Goal: Task Accomplishment & Management: Use online tool/utility

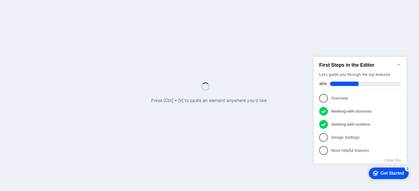
click at [390, 172] on div "Get Started" at bounding box center [391, 173] width 23 height 5
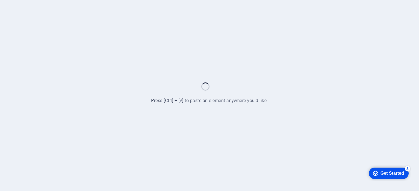
click at [390, 172] on div "Get Started" at bounding box center [391, 173] width 23 height 5
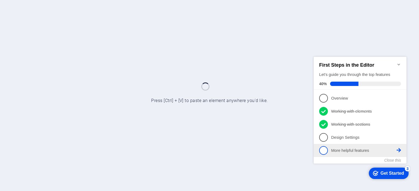
click at [358, 149] on p "More helpful features - incomplete" at bounding box center [363, 151] width 65 height 6
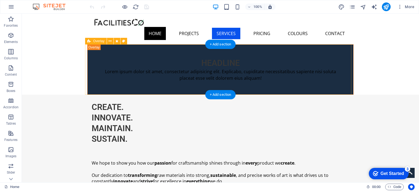
click at [172, 87] on div "Headline Lorem ipsum dolor sit amet, consectetur adipisicing elit. Explicabo, c…" at bounding box center [220, 69] width 266 height 50
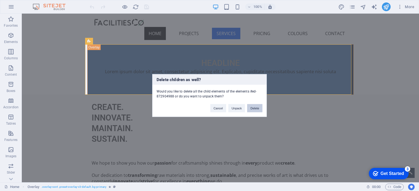
click at [254, 109] on button "Delete" at bounding box center [254, 108] width 15 height 8
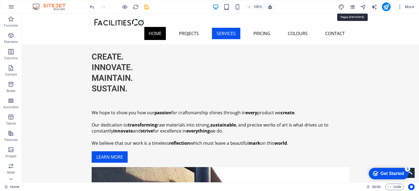
click at [352, 7] on icon "pages" at bounding box center [352, 7] width 6 height 6
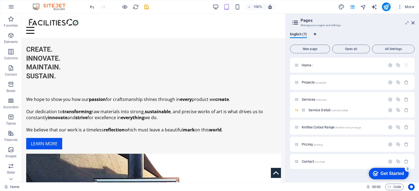
click at [316, 34] on icon "Language Tabs" at bounding box center [314, 34] width 2 height 3
select select "41"
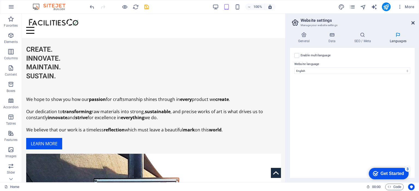
click at [412, 21] on icon at bounding box center [412, 23] width 3 height 4
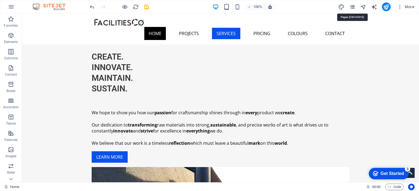
click at [354, 9] on icon "pages" at bounding box center [352, 7] width 6 height 6
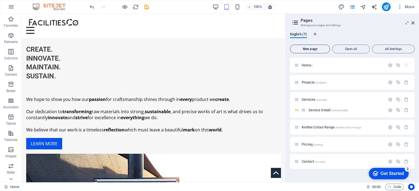
click at [309, 49] on span "New page" at bounding box center [309, 48] width 35 height 3
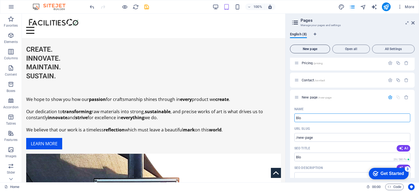
type input "Blog"
type input "/blo"
type input "Blog"
type input "/blog"
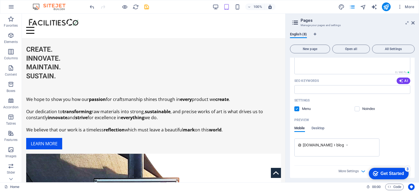
scroll to position [200, 0]
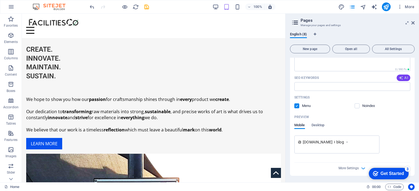
type input "Blog"
click at [400, 77] on icon "button" at bounding box center [401, 78] width 4 height 4
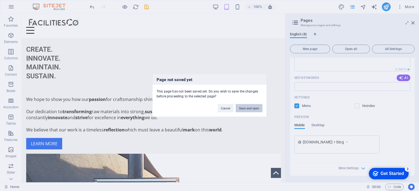
click at [246, 108] on button "Save and open" at bounding box center [249, 108] width 27 height 8
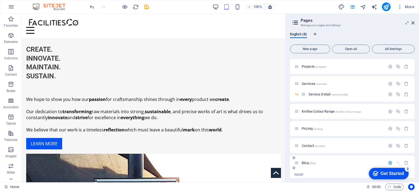
scroll to position [10, 0]
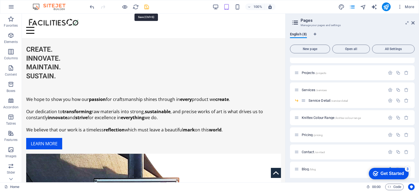
click at [0, 0] on ul "Home" at bounding box center [0, 0] width 0 height 0
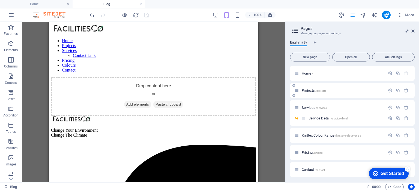
scroll to position [19, 0]
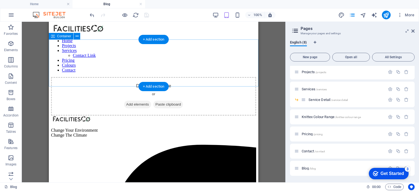
click at [174, 77] on div "Drop content here or Add elements Paste clipboard" at bounding box center [153, 96] width 205 height 39
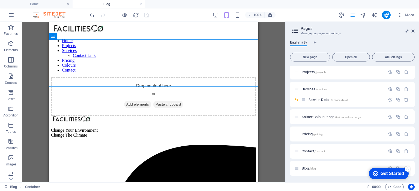
click at [391, 171] on div "Get Started" at bounding box center [391, 173] width 23 height 5
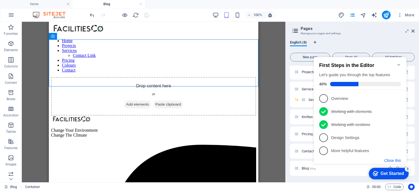
click at [391, 160] on button "Close this" at bounding box center [392, 161] width 17 height 4
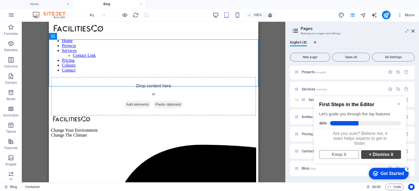
click at [374, 158] on link "× Dismiss it" at bounding box center [381, 154] width 40 height 9
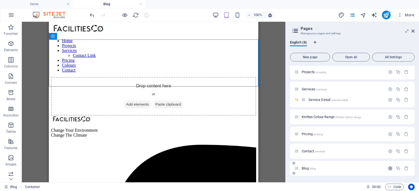
click at [388, 168] on icon "button" at bounding box center [390, 168] width 5 height 5
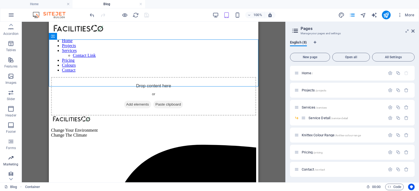
scroll to position [85, 0]
click at [11, 171] on icon "button" at bounding box center [11, 171] width 7 height 7
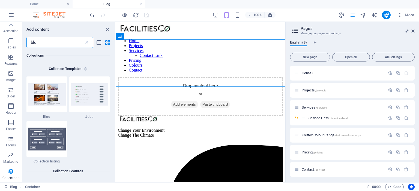
scroll to position [0, 0]
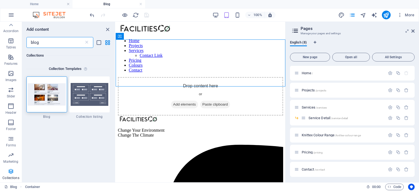
type input "blog"
click at [10, 170] on icon "button" at bounding box center [11, 171] width 7 height 7
click at [87, 42] on icon at bounding box center [86, 42] width 5 height 5
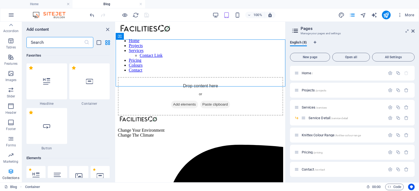
click at [12, 169] on icon "button" at bounding box center [11, 171] width 7 height 7
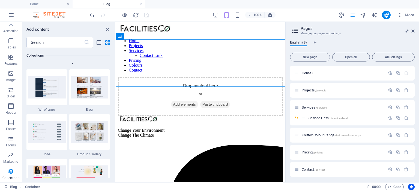
scroll to position [5043, 0]
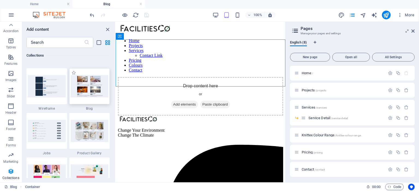
click at [91, 83] on img at bounding box center [90, 86] width 38 height 22
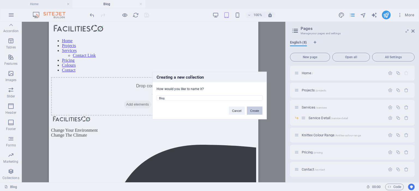
click at [259, 112] on button "Create" at bounding box center [255, 111] width 16 height 8
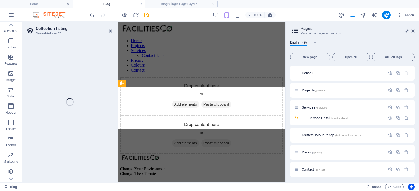
select select
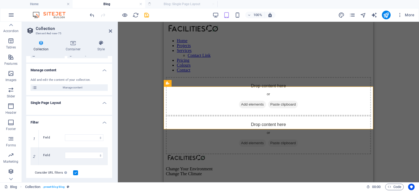
scroll to position [55, 0]
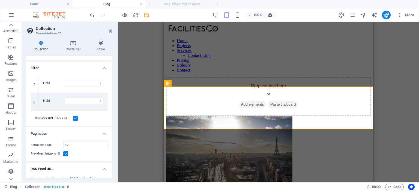
select select "columns.publishing_date_DESC"
select select "columns.status"
select select "columns.publishing_date"
select select "past"
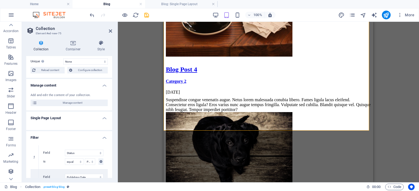
scroll to position [28, 0]
click at [102, 120] on h4 "Single Page Layout" at bounding box center [69, 118] width 86 height 10
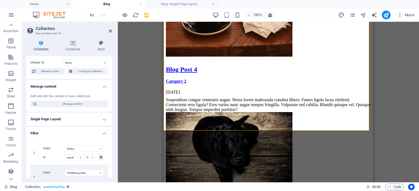
click at [102, 120] on h4 "Single Page Layout" at bounding box center [69, 119] width 86 height 13
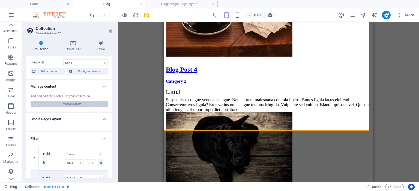
click at [71, 105] on span "Manage content" at bounding box center [72, 104] width 67 height 7
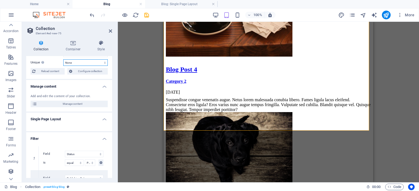
click at [97, 64] on select "None Name Slug Description Content Category Author Image Publishing Date Status" at bounding box center [85, 62] width 44 height 7
select select "columns.publishing_date"
click at [63, 59] on select "None Name Slug Description Content Category Author Image Publishing Date Status" at bounding box center [85, 62] width 44 height 7
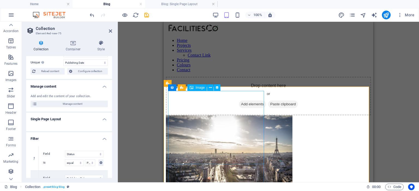
scroll to position [0, 0]
select select "columns.publishing_date_DESC"
select select "columns.publishing_date"
select select "columns.status"
select select "columns.publishing_date"
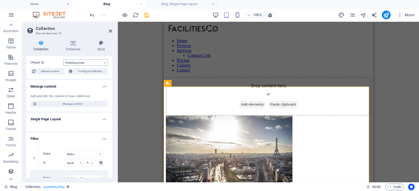
select select "past"
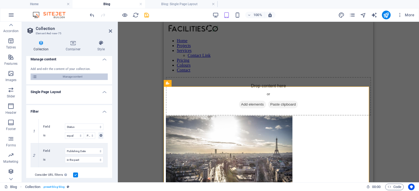
click at [65, 76] on span "Manage content" at bounding box center [72, 77] width 67 height 7
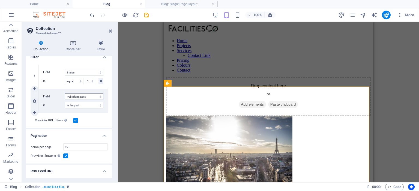
scroll to position [137, 0]
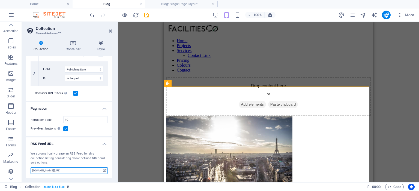
click at [53, 171] on input "[DOMAIN_NAME][URL]" at bounding box center [69, 171] width 77 height 7
click at [104, 170] on icon at bounding box center [104, 171] width 3 height 6
click at [49, 170] on input "[DOMAIN_NAME][URL]" at bounding box center [69, 171] width 77 height 7
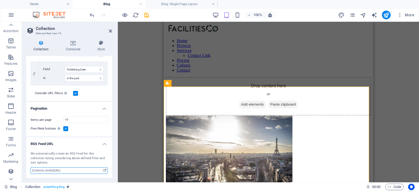
click at [49, 170] on input "[DOMAIN_NAME][URL]" at bounding box center [69, 171] width 77 height 7
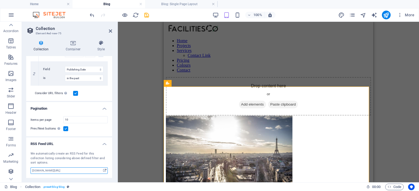
click at [43, 170] on input "[DOMAIN_NAME][URL]" at bounding box center [69, 171] width 77 height 7
click at [45, 171] on input "[DOMAIN_NAME][URL]" at bounding box center [69, 171] width 77 height 7
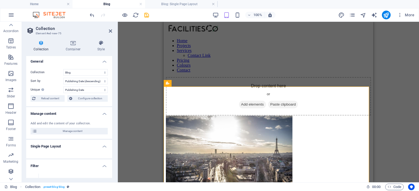
scroll to position [0, 0]
click at [74, 43] on icon at bounding box center [72, 42] width 29 height 5
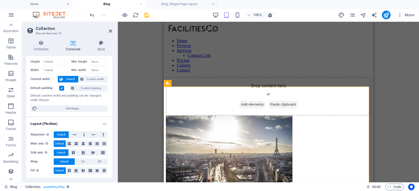
scroll to position [12, 0]
click at [100, 46] on h4 "Style" at bounding box center [101, 45] width 22 height 11
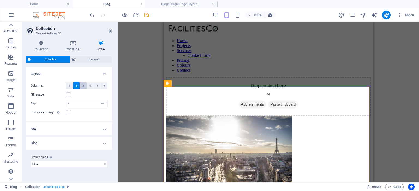
click at [84, 86] on button "3" at bounding box center [83, 86] width 7 height 7
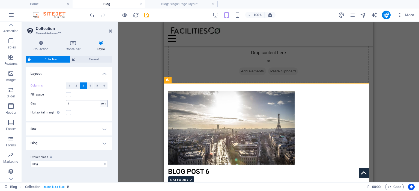
scroll to position [0, 0]
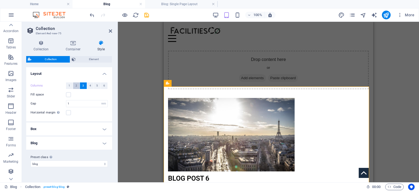
click at [75, 86] on button "2" at bounding box center [76, 86] width 7 height 7
click at [69, 113] on label at bounding box center [68, 112] width 5 height 5
click at [0, 0] on input "Horizontal margin Only if the containers "Content width" is not set to "Default"" at bounding box center [0, 0] width 0 height 0
click at [84, 126] on h4 "Box" at bounding box center [69, 129] width 86 height 13
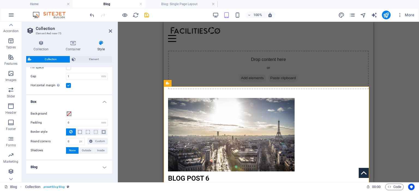
scroll to position [44, 0]
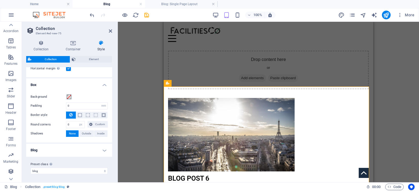
click at [84, 148] on h4 "Blog" at bounding box center [69, 150] width 86 height 13
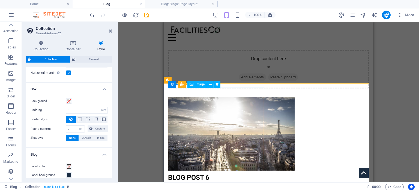
scroll to position [0, 0]
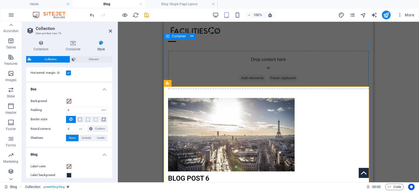
click at [207, 55] on div "Drop content here or Add elements Paste clipboard" at bounding box center [268, 70] width 201 height 39
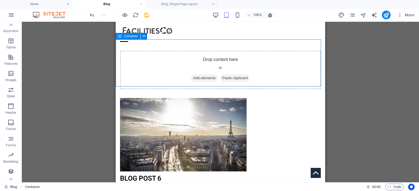
click at [158, 66] on div "Drop content here or Add elements Paste clipboard" at bounding box center [220, 70] width 201 height 39
click at [12, 93] on icon "button" at bounding box center [11, 90] width 7 height 7
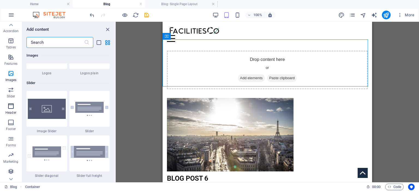
scroll to position [85, 0]
click at [9, 155] on icon "button" at bounding box center [11, 155] width 7 height 7
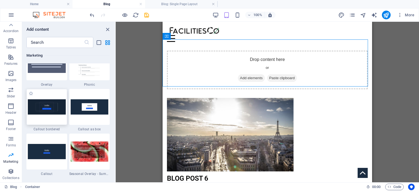
scroll to position [4512, 0]
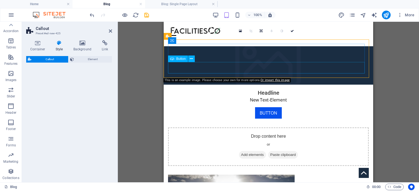
select select "rem"
select select "px"
select select "preset-callout-v2-box"
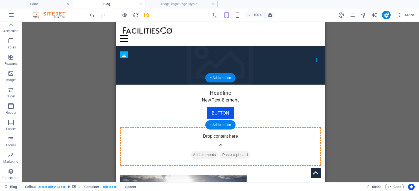
drag, startPoint x: 200, startPoint y: 60, endPoint x: 248, endPoint y: 100, distance: 62.5
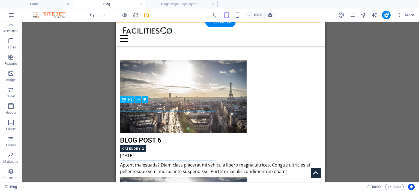
scroll to position [109, 0]
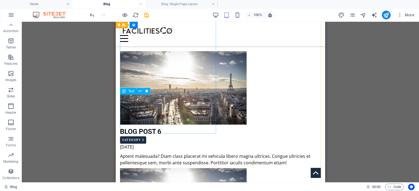
click at [174, 153] on div "Aptent malesuada? Diam class placerat mi vehicula libero magna ultrices. Congue…" at bounding box center [220, 159] width 201 height 13
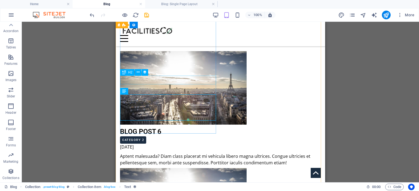
click at [141, 128] on div "Blog Post 6" at bounding box center [220, 132] width 201 height 9
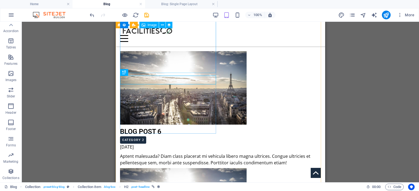
click at [168, 62] on div at bounding box center [220, 88] width 201 height 74
select select "px"
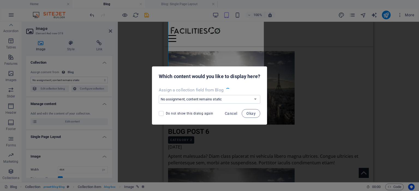
select select "image"
click at [228, 113] on span "Cancel" at bounding box center [231, 113] width 13 height 4
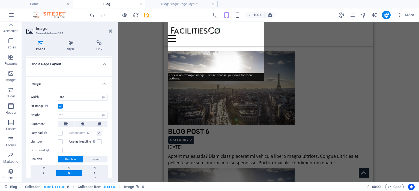
scroll to position [82, 0]
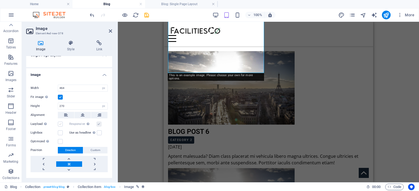
click at [60, 123] on label at bounding box center [60, 124] width 5 height 5
click at [0, 0] on input "Lazyload Loading images after the page loads improves page speed." at bounding box center [0, 0] width 0 height 0
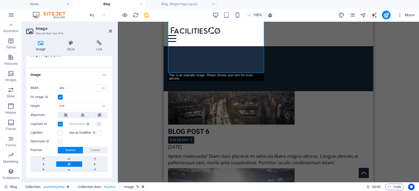
click at [61, 141] on label at bounding box center [60, 141] width 5 height 5
click at [0, 0] on input "Optimized Images are compressed to improve page speed." at bounding box center [0, 0] width 0 height 0
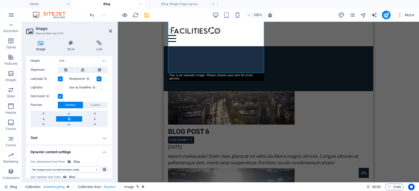
scroll to position [136, 0]
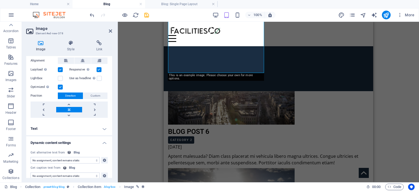
click at [101, 128] on h4 "Text" at bounding box center [69, 128] width 86 height 13
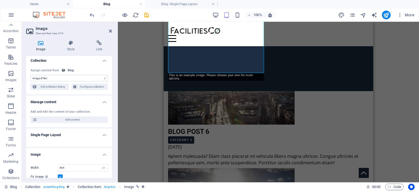
scroll to position [0, 0]
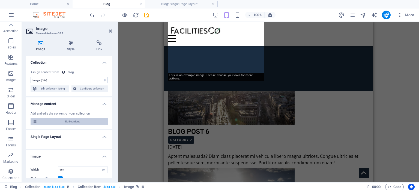
click at [76, 120] on span "Edit content" at bounding box center [72, 122] width 67 height 7
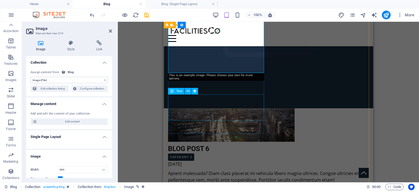
scroll to position [82, 0]
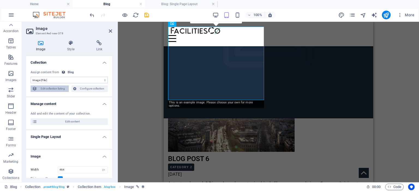
click at [56, 89] on span "Edit collection listing" at bounding box center [53, 89] width 28 height 7
select select "columns.publishing_date_DESC"
select select "columns.publishing_date"
select select "columns.status"
select select "columns.publishing_date"
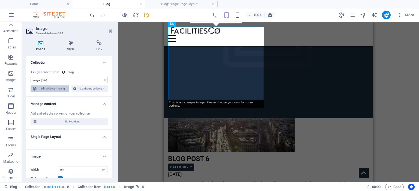
select select "past"
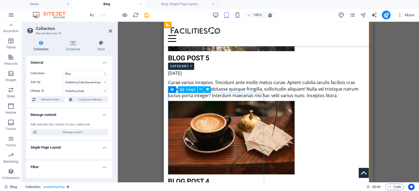
scroll to position [354, 0]
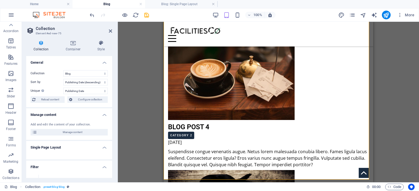
click at [57, 148] on h4 "Single Page Layout" at bounding box center [69, 146] width 86 height 10
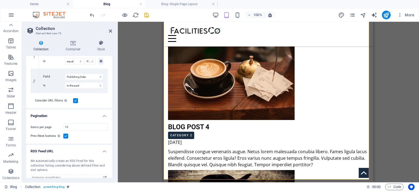
scroll to position [132, 0]
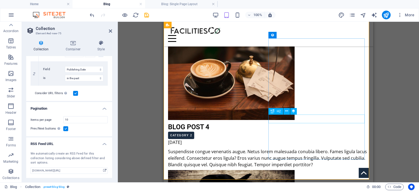
select select "name"
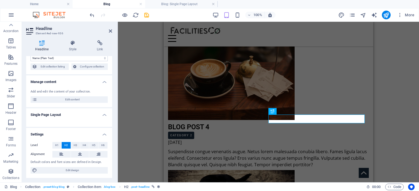
scroll to position [0, 0]
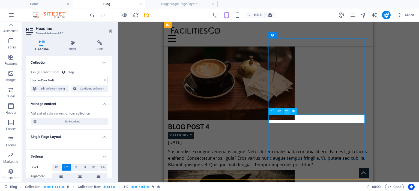
click at [287, 112] on icon at bounding box center [286, 111] width 3 height 6
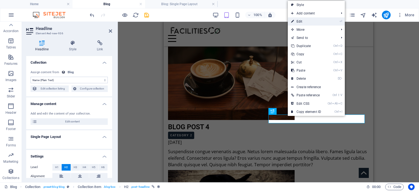
click at [302, 19] on link "⏎ Edit" at bounding box center [306, 21] width 37 height 8
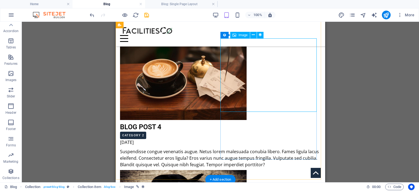
select select "image"
select select "px"
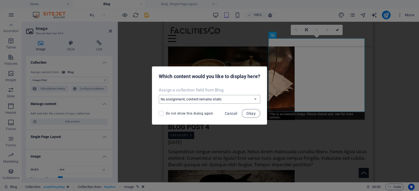
click at [238, 99] on select "No assignment, content remains static Create a new field Created at (Date) Upda…" at bounding box center [209, 99] width 101 height 9
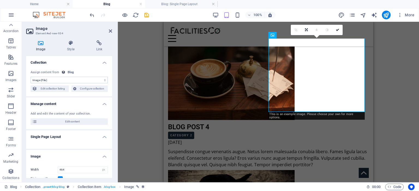
click at [40, 46] on h4 "Image" at bounding box center [41, 45] width 31 height 11
click at [50, 82] on select "No assignment, content remains static Created at (Date) Updated at (Date) Name …" at bounding box center [69, 80] width 77 height 7
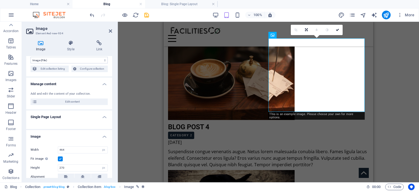
scroll to position [27, 0]
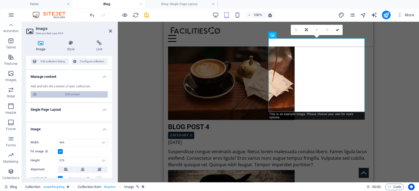
click at [59, 96] on span "Edit content" at bounding box center [72, 94] width 67 height 7
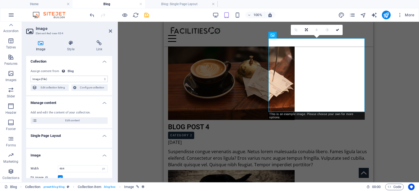
scroll to position [0, 0]
click at [93, 86] on span "Configure collection" at bounding box center [92, 89] width 28 height 7
click at [276, 35] on span "Collection item" at bounding box center [287, 35] width 22 height 3
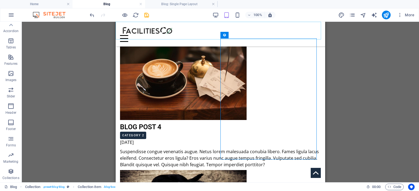
click at [276, 35] on div "Home Projects Services Contact Link Pricing Colours Contact" at bounding box center [220, 34] width 209 height 25
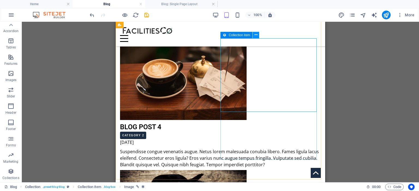
click at [256, 36] on icon at bounding box center [255, 35] width 3 height 6
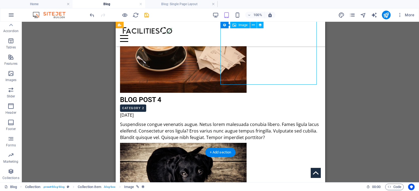
scroll to position [403, 0]
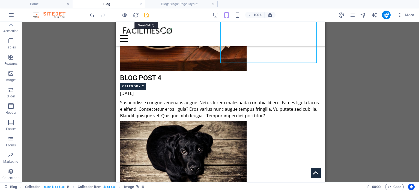
click at [147, 13] on icon "save" at bounding box center [146, 15] width 6 height 6
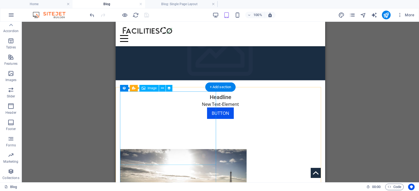
scroll to position [0, 0]
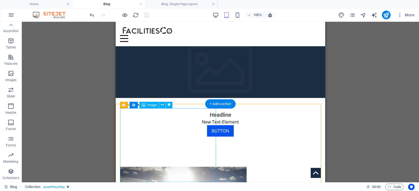
select select "image"
select select "px"
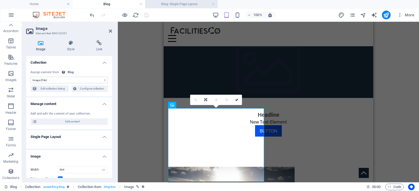
click at [169, 5] on h4 "Blog: Single Page Layout" at bounding box center [181, 4] width 73 height 6
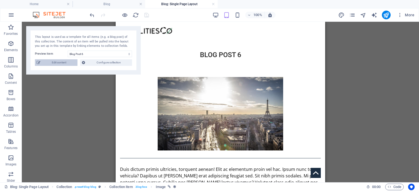
click at [60, 64] on span "Edit content" at bounding box center [59, 62] width 34 height 7
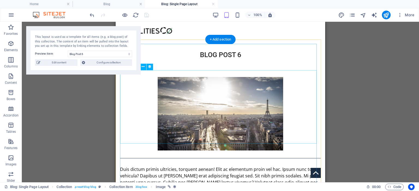
click at [191, 92] on div at bounding box center [220, 114] width 201 height 74
select select "image"
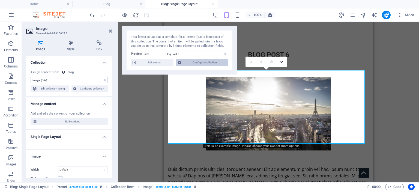
click at [198, 63] on span "Configure collection" at bounding box center [205, 62] width 44 height 7
click at [52, 90] on span "Edit collection listing" at bounding box center [53, 89] width 28 height 7
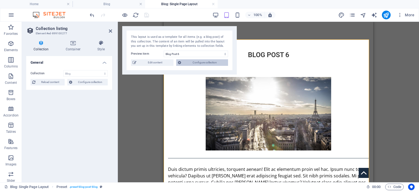
click at [192, 65] on span "Configure collection" at bounding box center [205, 62] width 44 height 7
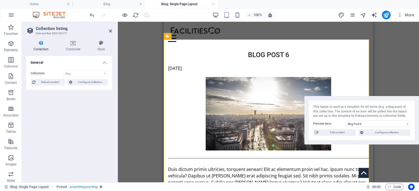
drag, startPoint x: 206, startPoint y: 28, endPoint x: 339, endPoint y: 98, distance: 150.3
click at [417, 98] on div "This layout is used as a template for all items (e.g. a blog post) of this coll…" at bounding box center [361, 120] width 114 height 49
click at [53, 82] on span "Reload content" at bounding box center [50, 82] width 26 height 7
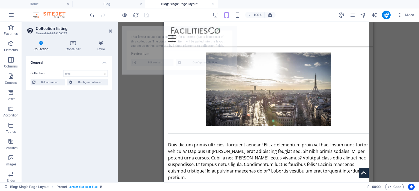
select select "68b6fa36a260ea4b76090b1f"
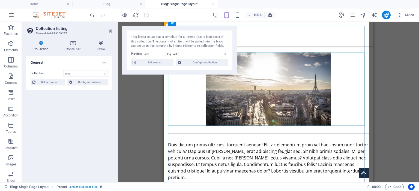
click at [216, 81] on div at bounding box center [268, 90] width 201 height 74
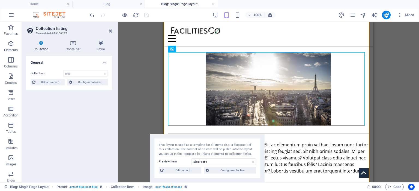
drag, startPoint x: 188, startPoint y: 31, endPoint x: 216, endPoint y: 153, distance: 125.5
click at [216, 153] on div "This layout is used as a template for all items (e.g. a blog post) of this coll…" at bounding box center [207, 158] width 114 height 49
click at [191, 49] on icon at bounding box center [190, 49] width 3 height 6
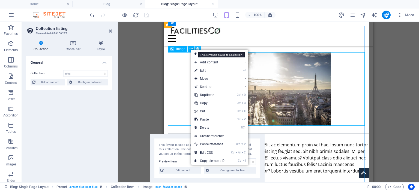
click at [197, 49] on icon at bounding box center [198, 49] width 4 height 6
select select "image"
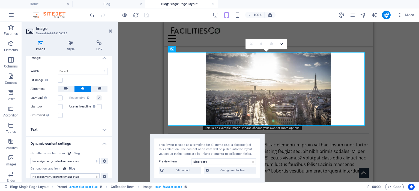
scroll to position [105, 0]
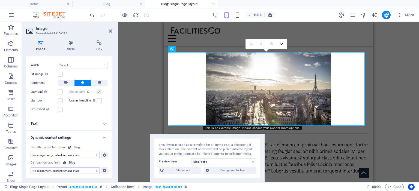
click at [68, 153] on select "No assignment, content remains static Created at (Date) Updated at (Date) Name …" at bounding box center [65, 155] width 69 height 7
click at [106, 154] on button at bounding box center [104, 155] width 7 height 7
click at [189, 170] on span "Edit content" at bounding box center [183, 170] width 34 height 7
click at [278, 152] on div "Duis dictum primis ultricies, torquent aenean! Elit ac elementum proin vel hac.…" at bounding box center [268, 161] width 201 height 39
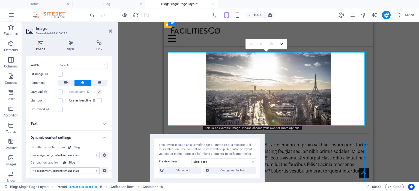
click at [326, 152] on div "Duis dictum primis ultricies, torquent aenean! Elit ac elementum proin vel hac.…" at bounding box center [268, 161] width 201 height 39
select select "content"
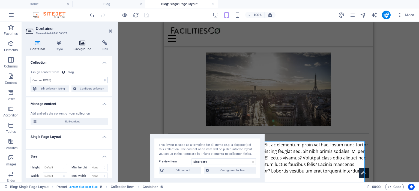
click at [82, 47] on h4 "Background" at bounding box center [83, 45] width 29 height 11
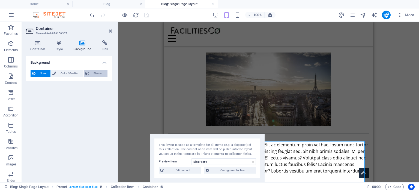
click at [97, 73] on span "Element" at bounding box center [98, 73] width 15 height 7
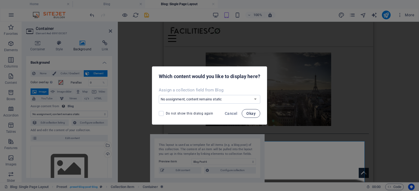
click at [251, 114] on span "Okay" at bounding box center [250, 113] width 9 height 4
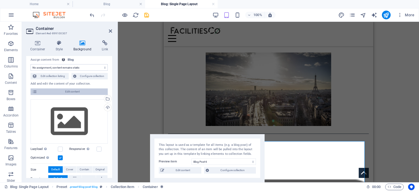
scroll to position [55, 0]
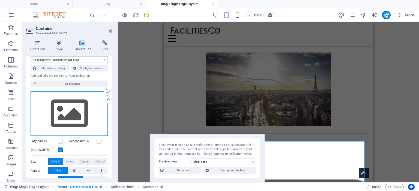
click at [65, 116] on div "Drag files here, click to choose files or select files from Files or our free s…" at bounding box center [69, 114] width 77 height 45
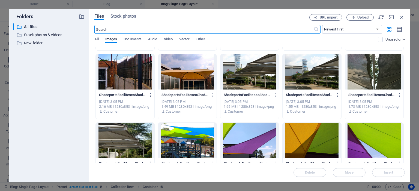
scroll to position [1581, 0]
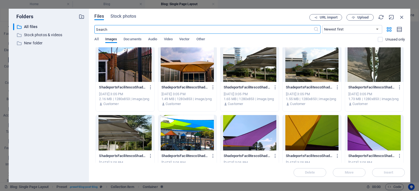
click at [190, 72] on div at bounding box center [187, 64] width 58 height 35
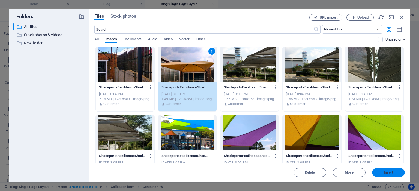
click at [385, 173] on span "Insert" at bounding box center [389, 172] width 10 height 3
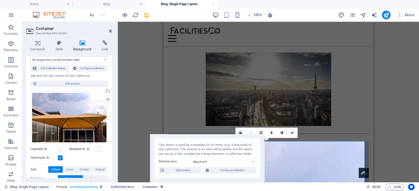
click at [60, 149] on label at bounding box center [60, 149] width 5 height 5
click at [0, 0] on input "Lazyload Loading images after the page loads improves page speed." at bounding box center [0, 0] width 0 height 0
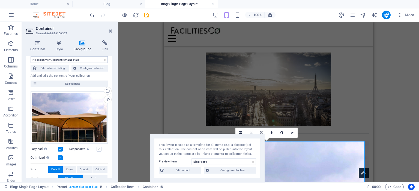
click at [98, 149] on label at bounding box center [98, 149] width 5 height 5
click at [0, 0] on input "Responsive Automatically load retina image and smartphone optimized sizes." at bounding box center [0, 0] width 0 height 0
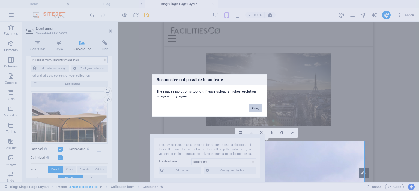
click at [255, 108] on button "Okay" at bounding box center [256, 108] width 14 height 8
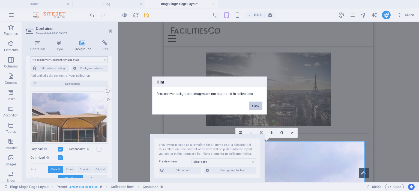
click at [256, 107] on button "Okay" at bounding box center [256, 106] width 14 height 8
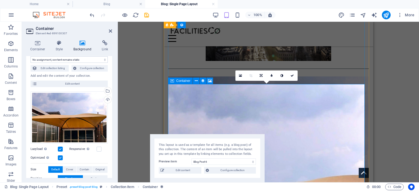
scroll to position [109, 0]
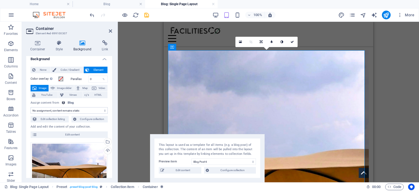
scroll to position [0, 0]
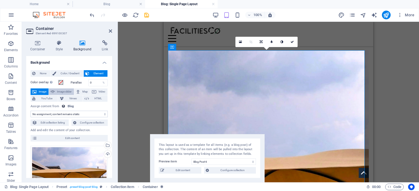
click at [65, 89] on span "Image slider" at bounding box center [64, 92] width 16 height 7
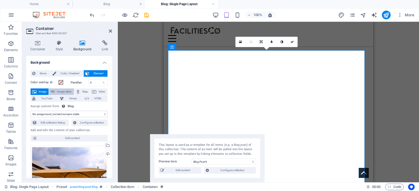
select select "ms"
select select "s"
select select "progressive"
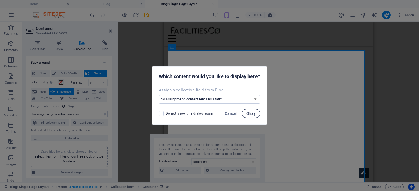
click at [251, 113] on span "Okay" at bounding box center [250, 113] width 9 height 4
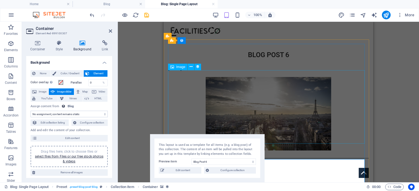
click at [221, 106] on div at bounding box center [268, 114] width 201 height 74
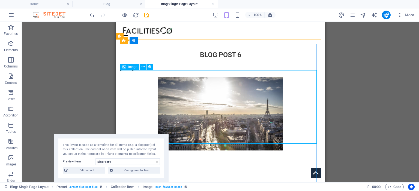
click at [132, 69] on div "Image" at bounding box center [129, 67] width 19 height 7
click at [143, 67] on icon at bounding box center [142, 67] width 3 height 6
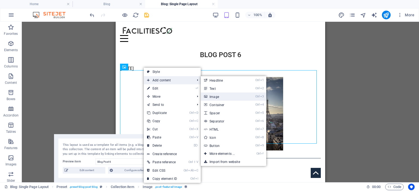
click at [219, 97] on link "Ctrl 3 Image" at bounding box center [223, 97] width 45 height 8
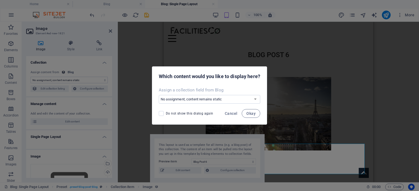
click at [199, 112] on span "Do not show this dialog again" at bounding box center [189, 113] width 47 height 4
click at [166, 112] on input "Do not show this dialog again" at bounding box center [162, 113] width 7 height 5
checkbox input "true"
click at [251, 113] on span "Okay" at bounding box center [250, 113] width 9 height 4
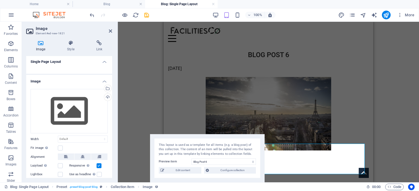
scroll to position [82, 0]
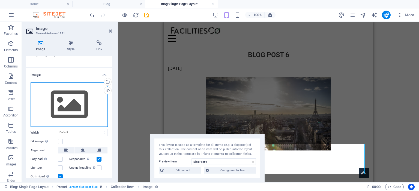
click at [71, 107] on div "Drag files here, click to choose files or select files from Files or our free s…" at bounding box center [69, 105] width 77 height 45
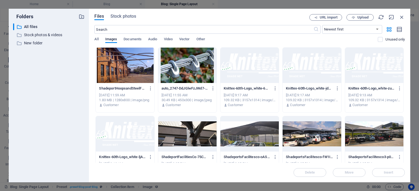
click at [126, 75] on div at bounding box center [125, 65] width 58 height 35
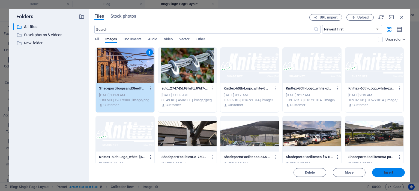
click at [379, 173] on span "Insert" at bounding box center [388, 172] width 28 height 3
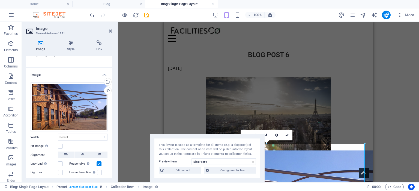
scroll to position [109, 0]
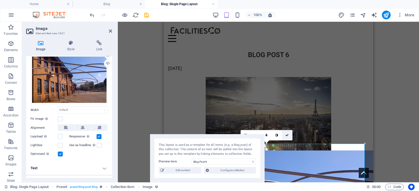
click at [288, 135] on icon at bounding box center [286, 135] width 3 height 3
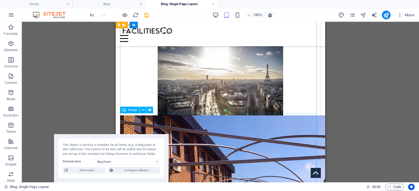
scroll to position [27, 0]
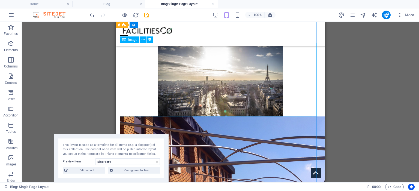
click at [188, 80] on div at bounding box center [220, 80] width 201 height 74
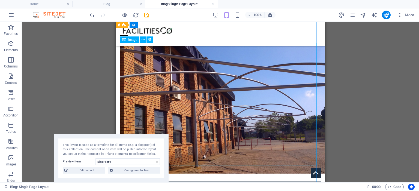
scroll to position [0, 0]
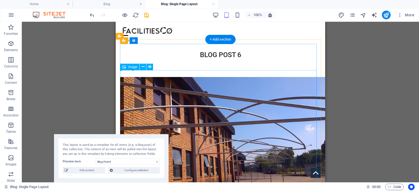
click at [197, 108] on figure at bounding box center [220, 142] width 201 height 131
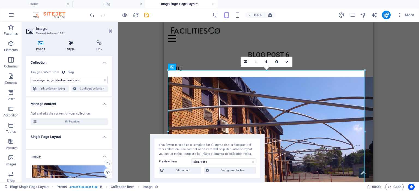
click at [70, 45] on icon at bounding box center [70, 42] width 27 height 5
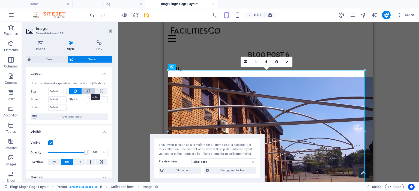
click at [86, 91] on icon at bounding box center [88, 91] width 4 height 7
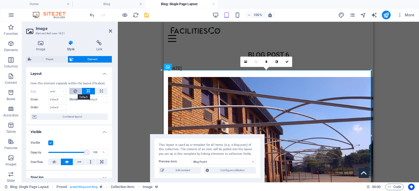
click at [72, 91] on button at bounding box center [75, 91] width 13 height 7
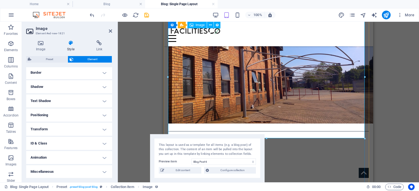
scroll to position [109, 0]
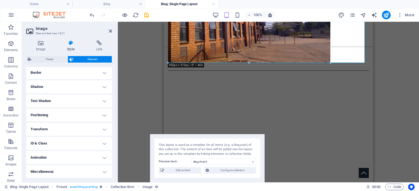
drag, startPoint x: 168, startPoint y: 84, endPoint x: 204, endPoint y: 63, distance: 41.3
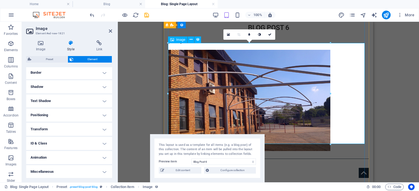
scroll to position [0, 0]
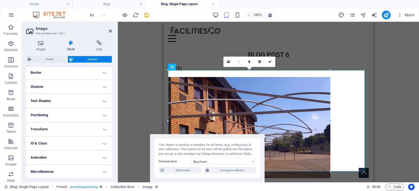
click at [55, 115] on h4 "Positioning" at bounding box center [69, 115] width 86 height 13
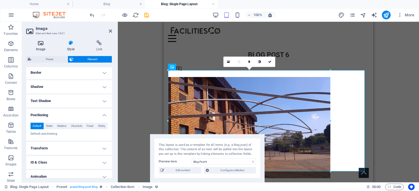
click at [40, 46] on h4 "Image" at bounding box center [41, 45] width 31 height 11
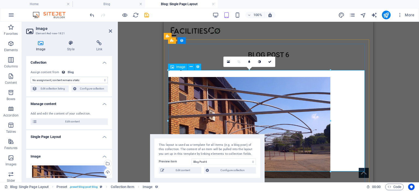
click at [211, 107] on figure at bounding box center [268, 127] width 201 height 101
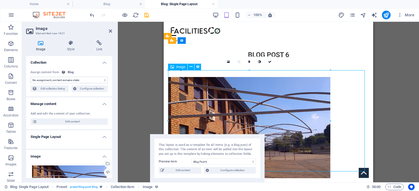
drag, startPoint x: 201, startPoint y: 99, endPoint x: 250, endPoint y: 95, distance: 49.0
click at [242, 95] on figure at bounding box center [268, 127] width 201 height 101
click at [174, 68] on icon at bounding box center [172, 67] width 4 height 7
click at [192, 68] on button at bounding box center [191, 67] width 7 height 7
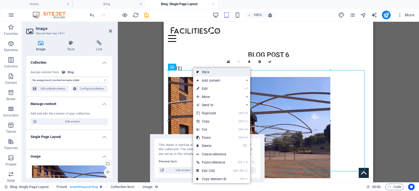
click at [212, 73] on link "Style" at bounding box center [221, 72] width 57 height 8
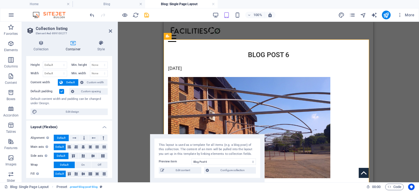
scroll to position [12, 0]
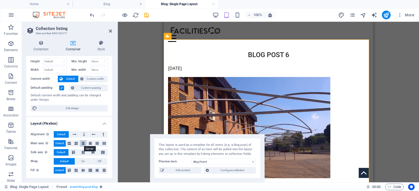
click at [83, 143] on icon at bounding box center [83, 143] width 3 height 7
click at [62, 88] on label at bounding box center [61, 88] width 5 height 5
click at [0, 0] on input "Default padding" at bounding box center [0, 0] width 0 height 0
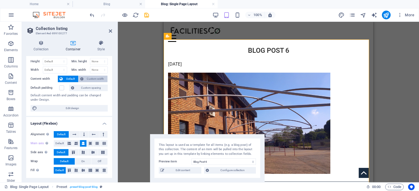
click at [94, 76] on span "Custom width" at bounding box center [95, 79] width 21 height 7
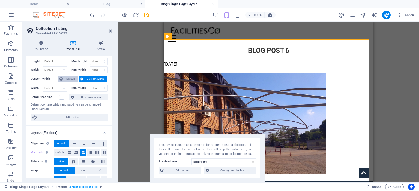
click at [65, 77] on span "Default" at bounding box center [70, 79] width 12 height 7
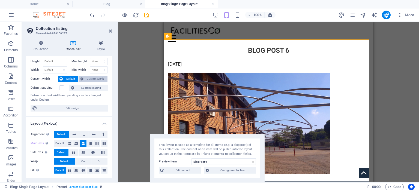
click at [99, 77] on span "Custom width" at bounding box center [95, 79] width 21 height 7
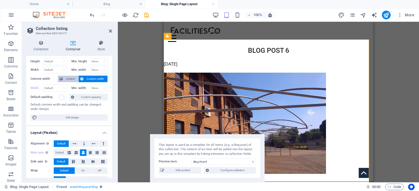
click at [68, 78] on span "Default" at bounding box center [70, 79] width 12 height 7
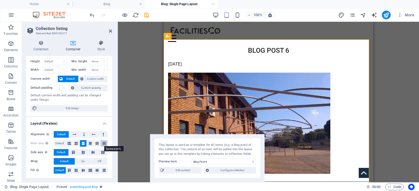
click at [104, 142] on icon at bounding box center [103, 143] width 3 height 7
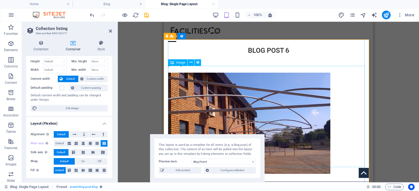
click at [204, 110] on figure at bounding box center [268, 123] width 201 height 101
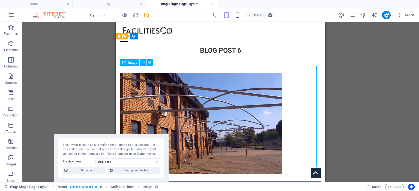
drag, startPoint x: 156, startPoint y: 110, endPoint x: 247, endPoint y: 107, distance: 91.1
click at [247, 107] on figure at bounding box center [220, 123] width 201 height 101
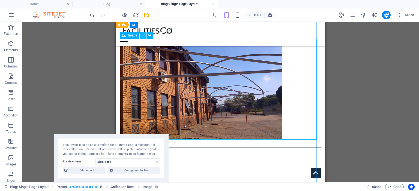
click at [141, 35] on button at bounding box center [143, 35] width 7 height 7
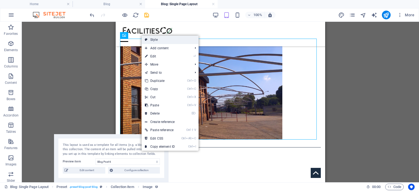
click at [148, 40] on link "Style" at bounding box center [169, 40] width 57 height 8
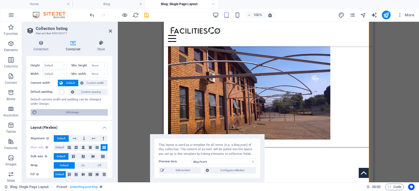
scroll to position [12, 0]
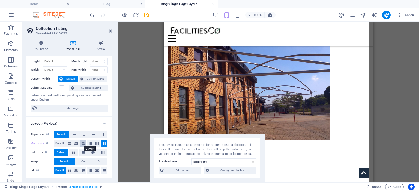
click at [82, 142] on icon at bounding box center [83, 143] width 3 height 7
click at [91, 151] on icon at bounding box center [93, 152] width 7 height 3
click at [85, 162] on button "On" at bounding box center [83, 161] width 16 height 7
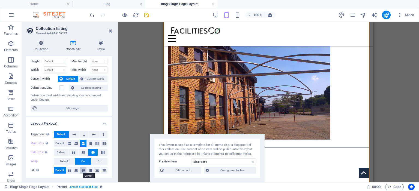
click at [83, 169] on icon at bounding box center [83, 170] width 7 height 3
click at [100, 43] on icon at bounding box center [101, 42] width 22 height 5
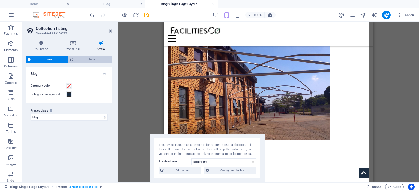
click at [94, 58] on span "Element" at bounding box center [92, 59] width 35 height 7
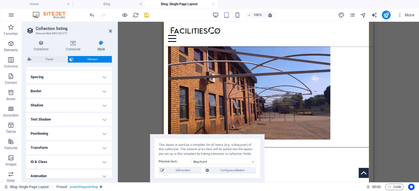
scroll to position [55, 0]
click at [79, 120] on h4 "Positioning" at bounding box center [69, 121] width 86 height 13
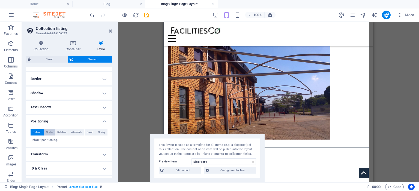
click at [52, 131] on span "Static" at bounding box center [49, 132] width 7 height 7
click at [62, 131] on span "Relative" at bounding box center [61, 132] width 9 height 7
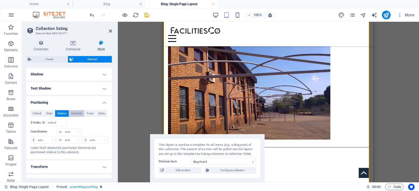
scroll to position [82, 0]
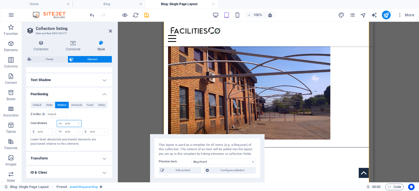
click at [72, 125] on select "auto px rem % em" at bounding box center [69, 123] width 24 height 7
click at [81, 105] on span "Absolute" at bounding box center [76, 105] width 11 height 7
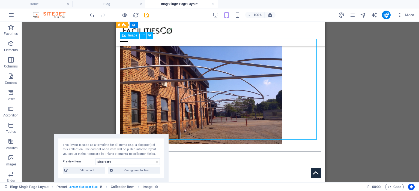
drag, startPoint x: 185, startPoint y: 95, endPoint x: 245, endPoint y: 95, distance: 59.4
click at [245, 95] on figure at bounding box center [220, 93] width 201 height 101
click at [142, 35] on icon at bounding box center [142, 35] width 3 height 6
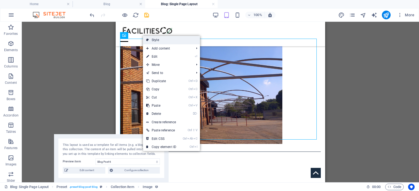
click at [147, 39] on icon at bounding box center [147, 40] width 3 height 8
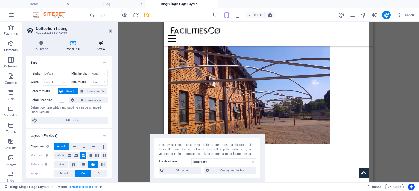
click at [100, 46] on h4 "Style" at bounding box center [101, 45] width 22 height 11
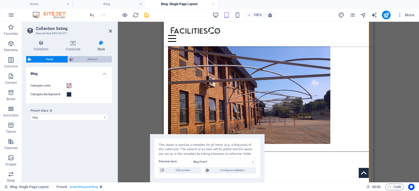
click at [96, 58] on span "Element" at bounding box center [92, 59] width 35 height 7
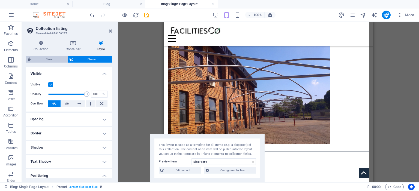
click at [53, 60] on span "Preset" at bounding box center [49, 59] width 33 height 7
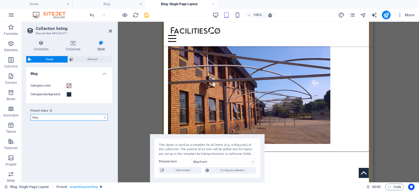
click at [72, 119] on select "insimbi-alloy products wireframe blog fc Add preset class" at bounding box center [69, 117] width 77 height 7
click at [31, 114] on select "insimbi-alloy products wireframe blog fc Add preset class" at bounding box center [69, 117] width 77 height 7
click at [73, 118] on select "insimbi-alloy products wireframe blog fc Add preset class" at bounding box center [69, 117] width 77 height 7
click at [31, 114] on select "insimbi-alloy products wireframe blog fc Add preset class" at bounding box center [69, 117] width 77 height 7
select select "preset-blog-post-blog"
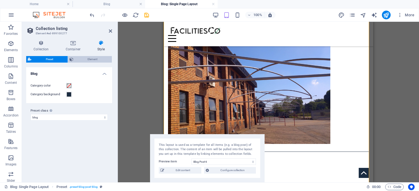
click at [80, 58] on span "Element" at bounding box center [92, 59] width 35 height 7
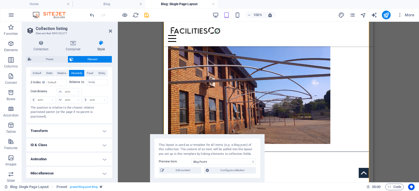
scroll to position [115, 0]
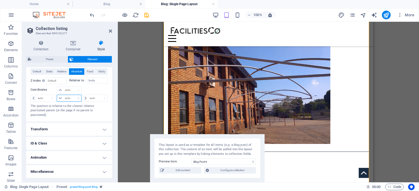
click at [77, 98] on select "auto px rem % em" at bounding box center [69, 98] width 24 height 7
click at [94, 81] on input "body" at bounding box center [97, 80] width 21 height 7
click at [59, 78] on input "number" at bounding box center [56, 81] width 20 height 7
click at [89, 70] on span "Fixed" at bounding box center [90, 71] width 7 height 7
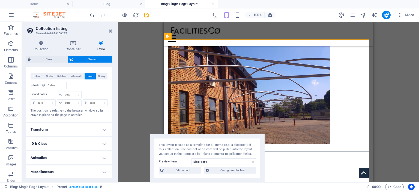
scroll to position [0, 0]
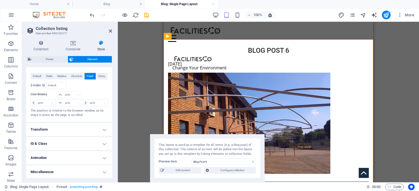
click at [91, 75] on span "Fixed" at bounding box center [90, 76] width 7 height 7
click at [99, 77] on span "Sticky" at bounding box center [101, 76] width 7 height 7
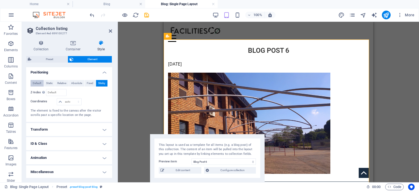
click at [39, 81] on span "Default" at bounding box center [37, 83] width 8 height 7
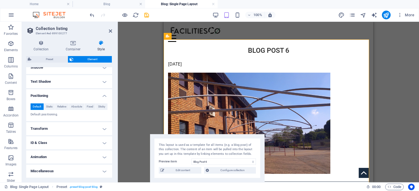
scroll to position [80, 0]
click at [79, 130] on h4 "Transform" at bounding box center [69, 129] width 86 height 13
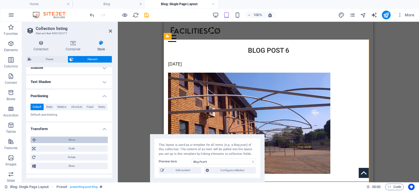
click at [72, 141] on span "Move" at bounding box center [72, 140] width 68 height 7
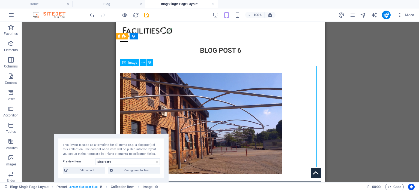
drag, startPoint x: 147, startPoint y: 86, endPoint x: 226, endPoint y: 88, distance: 79.1
click at [226, 88] on figure at bounding box center [220, 123] width 201 height 101
click at [143, 63] on icon at bounding box center [142, 63] width 3 height 6
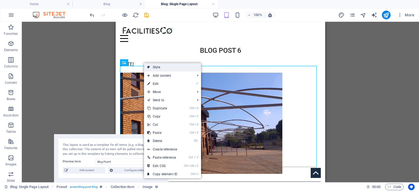
click at [164, 69] on link "Style" at bounding box center [172, 67] width 57 height 8
select select "preset-blog-post-blog"
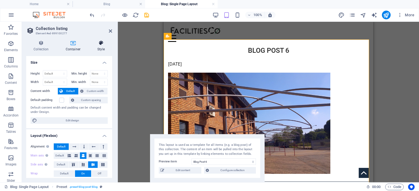
click at [100, 43] on icon at bounding box center [101, 42] width 22 height 5
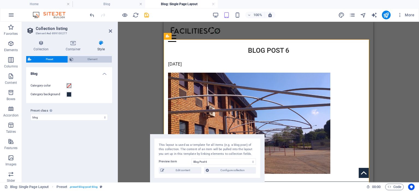
click at [80, 60] on span "Element" at bounding box center [92, 59] width 35 height 7
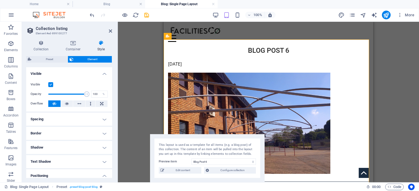
click at [65, 119] on h4 "Spacing" at bounding box center [69, 119] width 86 height 13
click at [86, 132] on button "Custom" at bounding box center [94, 130] width 27 height 7
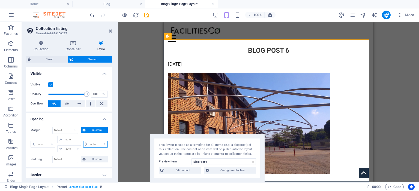
click at [88, 144] on select "auto px % rem vw vh" at bounding box center [95, 144] width 24 height 7
select select "auto"
click at [83, 141] on select "auto px % rem vw vh" at bounding box center [95, 144] width 24 height 7
type input "0"
select select "px"
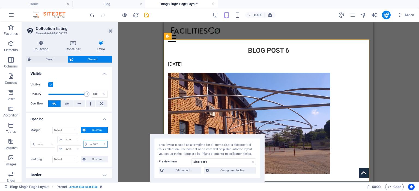
type input "0"
select select "px"
type input "0"
select select "px"
select select "DISABLED_OPTION_VALUE"
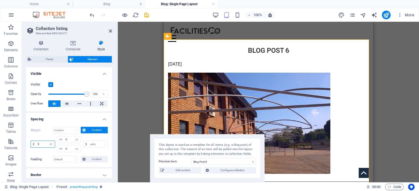
click at [40, 145] on input "0" at bounding box center [45, 144] width 19 height 7
drag, startPoint x: 40, startPoint y: 145, endPoint x: 32, endPoint y: 145, distance: 8.7
click at [32, 145] on div "0 auto px % rem vw vh" at bounding box center [43, 144] width 25 height 7
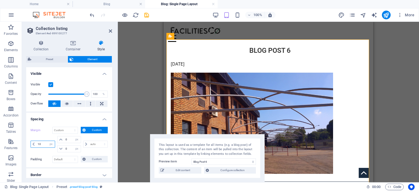
drag, startPoint x: 45, startPoint y: 145, endPoint x: 35, endPoint y: 144, distance: 9.9
click at [35, 144] on div "10 auto px % rem vw vh" at bounding box center [43, 144] width 25 height 7
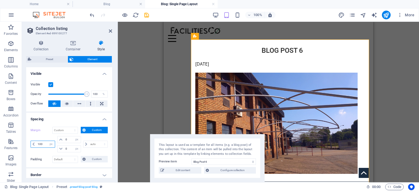
drag, startPoint x: 43, startPoint y: 144, endPoint x: 34, endPoint y: 144, distance: 8.7
click at [34, 144] on div "100 auto px % rem vw vh" at bounding box center [43, 144] width 25 height 7
type input "0"
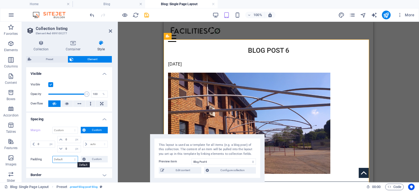
click at [61, 159] on select "Default px rem % vh vw Custom" at bounding box center [65, 159] width 25 height 7
select select "vh"
click at [70, 156] on select "Default px rem % vh vw Custom" at bounding box center [65, 159] width 25 height 7
type input "0"
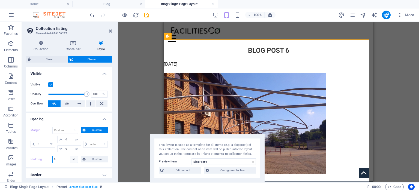
click at [72, 159] on select "Default px rem % vh vw Custom" at bounding box center [74, 159] width 8 height 7
click at [70, 156] on select "Default px rem % vh vw Custom" at bounding box center [74, 159] width 8 height 7
select select "vh"
select select "DISABLED_OPTION_VALUE"
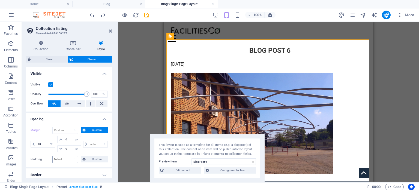
type input "0"
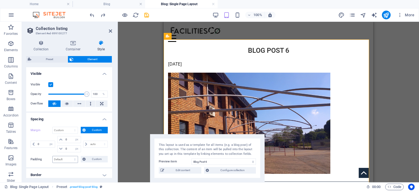
select select "DISABLED_OPTION_VALUE"
click at [74, 157] on select "Default px rem % vh vw Custom" at bounding box center [65, 159] width 25 height 7
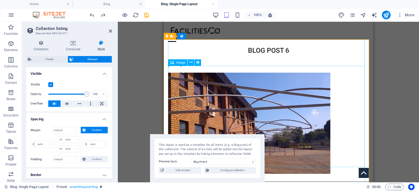
click at [189, 96] on figure at bounding box center [268, 123] width 201 height 101
click at [70, 47] on h4 "Container" at bounding box center [74, 45] width 32 height 11
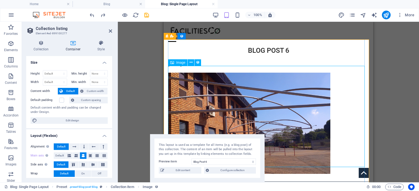
click at [196, 95] on figure at bounding box center [268, 123] width 201 height 101
select select "px"
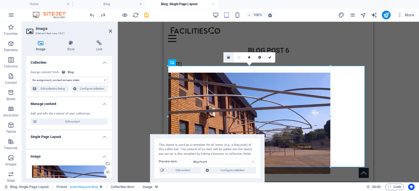
click at [227, 57] on link at bounding box center [228, 57] width 10 height 10
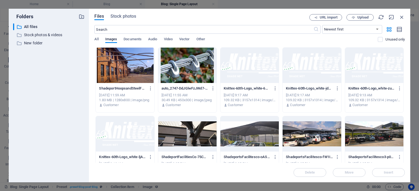
click at [129, 74] on div at bounding box center [125, 65] width 58 height 35
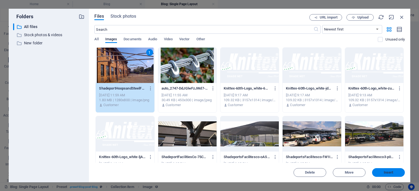
click at [381, 174] on span "Insert" at bounding box center [388, 172] width 28 height 3
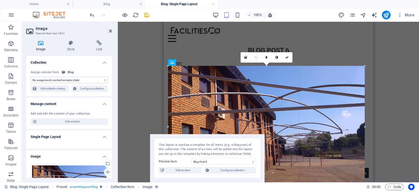
drag, startPoint x: 323, startPoint y: 114, endPoint x: 200, endPoint y: 93, distance: 125.0
type input "721"
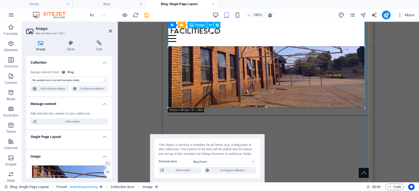
scroll to position [109, 0]
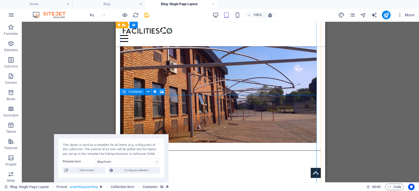
scroll to position [0, 0]
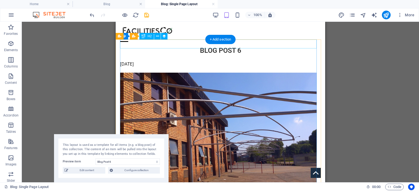
click at [206, 46] on div "Blog Post 6" at bounding box center [220, 50] width 201 height 9
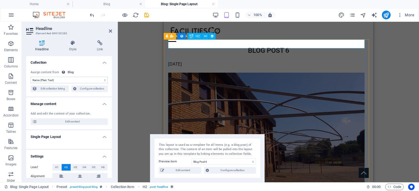
click at [287, 46] on div "Blog Post 6" at bounding box center [268, 50] width 201 height 9
click at [285, 46] on div "Blog Post 6" at bounding box center [268, 50] width 201 height 9
click at [284, 46] on div "Blog Post 6" at bounding box center [268, 50] width 201 height 9
click at [207, 36] on button at bounding box center [205, 36] width 7 height 7
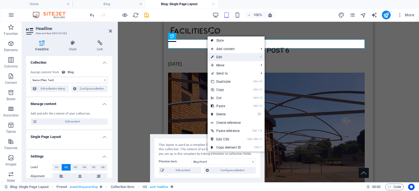
click at [218, 57] on link "⏎ Edit" at bounding box center [225, 57] width 37 height 8
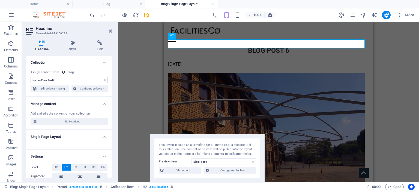
click at [41, 45] on icon at bounding box center [42, 42] width 32 height 5
click at [61, 80] on select "No assignment, content remains static Created at (Date) Updated at (Date) Name …" at bounding box center [69, 80] width 77 height 7
select select "remainStatic"
click at [31, 77] on select "No assignment, content remains static Created at (Date) Updated at (Date) Name …" at bounding box center [69, 80] width 77 height 7
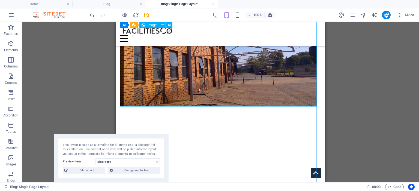
scroll to position [109, 0]
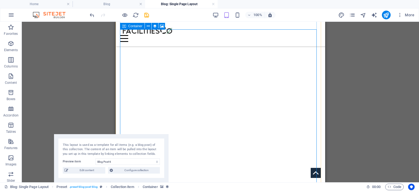
scroll to position [191, 0]
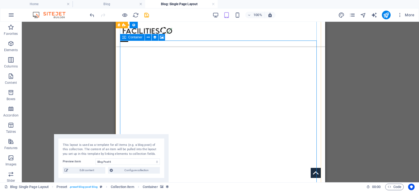
scroll to position [164, 0]
select select "ms"
select select "s"
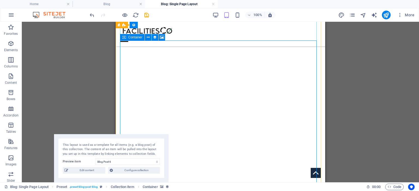
select select "progressive"
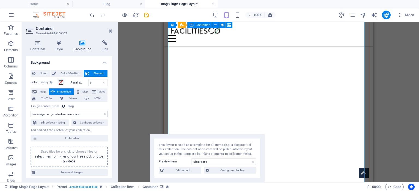
scroll to position [218, 0]
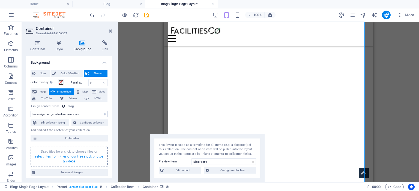
click at [88, 156] on link "select files from Files or our free stock photos & videos" at bounding box center [69, 159] width 68 height 9
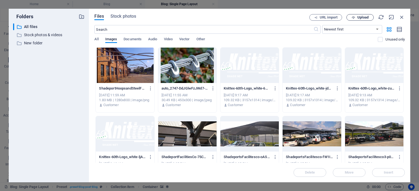
click at [361, 19] on span "Upload" at bounding box center [362, 17] width 11 height 3
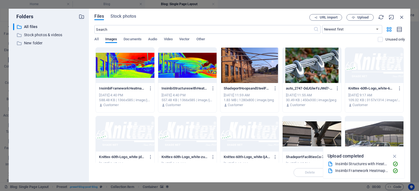
click at [126, 71] on div at bounding box center [125, 65] width 58 height 35
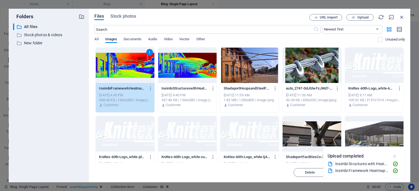
click at [393, 157] on icon "button" at bounding box center [394, 156] width 6 height 6
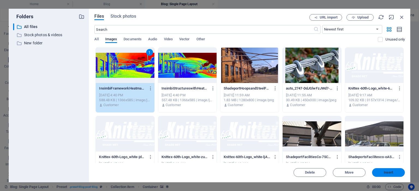
click at [382, 172] on span "Insert" at bounding box center [388, 172] width 28 height 3
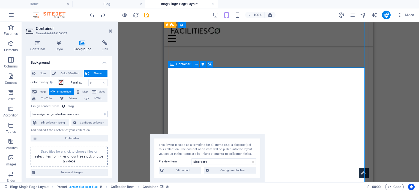
scroll to position [191, 0]
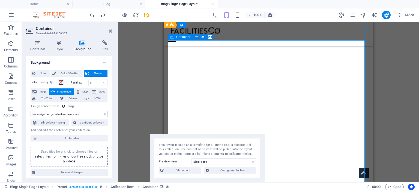
click at [38, 90] on span "Image" at bounding box center [42, 92] width 9 height 7
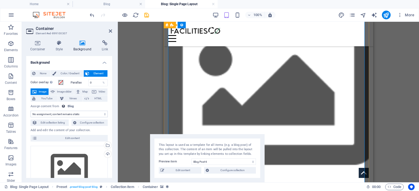
scroll to position [245, 0]
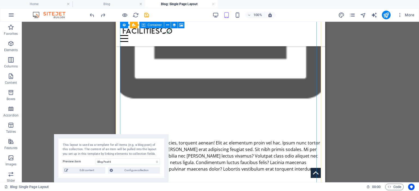
scroll to position [329, 0]
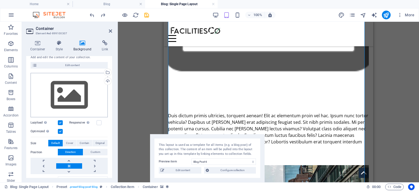
scroll to position [82, 0]
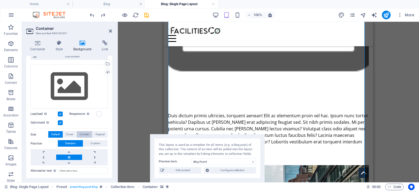
click at [82, 133] on span "Contain" at bounding box center [85, 134] width 10 height 7
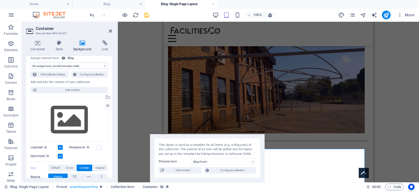
scroll to position [0, 0]
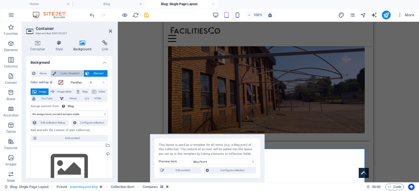
click at [71, 71] on span "Color / Gradient" at bounding box center [70, 73] width 24 height 7
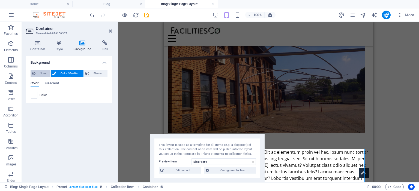
click at [40, 73] on span "None" at bounding box center [43, 73] width 12 height 7
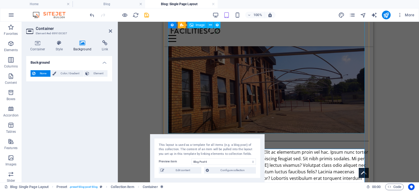
click at [230, 96] on figure at bounding box center [268, 72] width 201 height 123
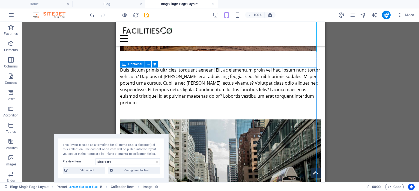
scroll to position [164, 0]
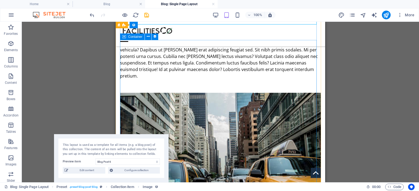
click at [222, 108] on figure at bounding box center [220, 152] width 201 height 118
click at [206, 108] on figure at bounding box center [220, 152] width 201 height 118
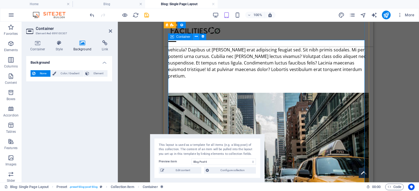
click at [195, 38] on icon at bounding box center [196, 37] width 3 height 6
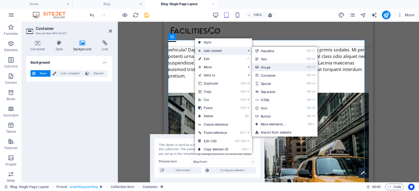
click at [264, 67] on link "Ctrl 3 Image" at bounding box center [274, 67] width 45 height 8
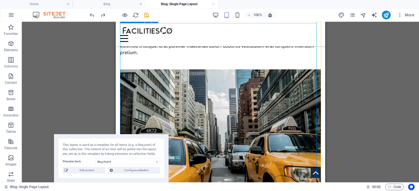
scroll to position [218, 0]
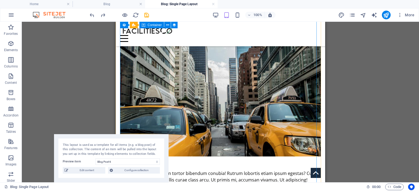
click at [216, 91] on figure at bounding box center [220, 98] width 201 height 118
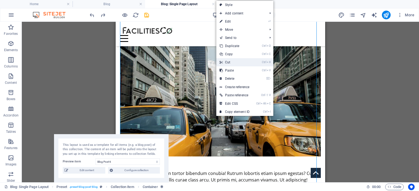
click at [230, 64] on link "Ctrl X Cut" at bounding box center [234, 62] width 37 height 8
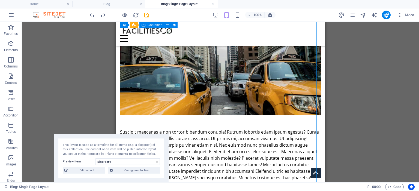
scroll to position [273, 0]
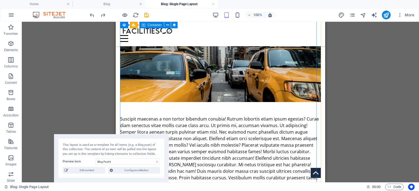
click at [176, 56] on figure at bounding box center [220, 43] width 201 height 118
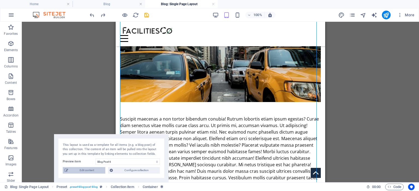
click at [90, 170] on span "Edit content" at bounding box center [87, 170] width 34 height 7
click at [118, 170] on span "Configure collection" at bounding box center [136, 170] width 44 height 7
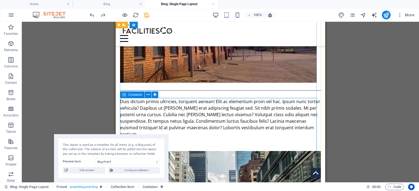
scroll to position [109, 0]
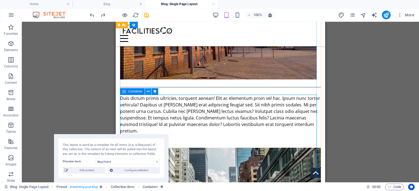
click at [148, 91] on icon at bounding box center [148, 92] width 3 height 6
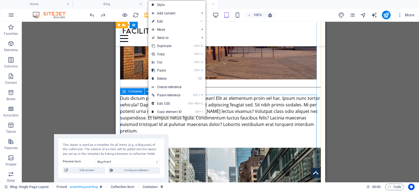
click at [136, 91] on span "Container" at bounding box center [135, 91] width 14 height 3
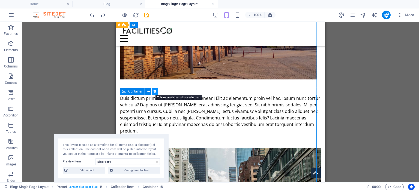
click at [154, 92] on icon at bounding box center [155, 92] width 4 height 6
select select "content"
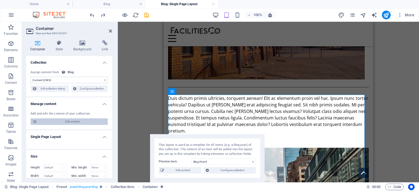
click at [70, 119] on span "Edit content" at bounding box center [72, 122] width 67 height 7
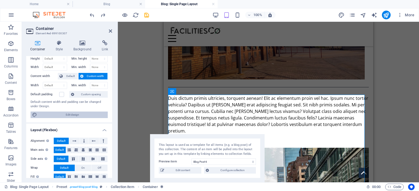
click at [70, 116] on span "Edit design" at bounding box center [72, 115] width 67 height 7
select select "rem"
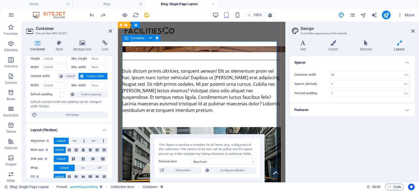
scroll to position [164, 0]
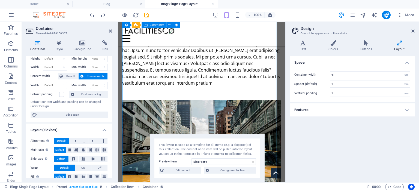
click at [185, 100] on figure at bounding box center [201, 146] width 159 height 93
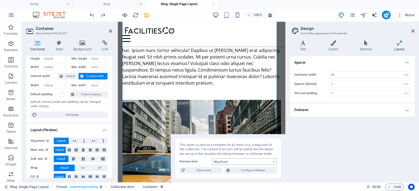
drag, startPoint x: 198, startPoint y: 138, endPoint x: 224, endPoint y: 159, distance: 33.5
click at [224, 159] on div "This layout is used as a template for all items (e.g. a blog post) of this coll…" at bounding box center [228, 158] width 114 height 49
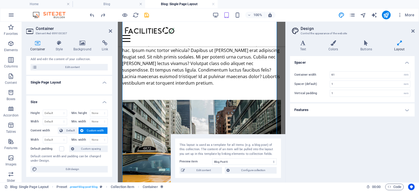
scroll to position [27, 0]
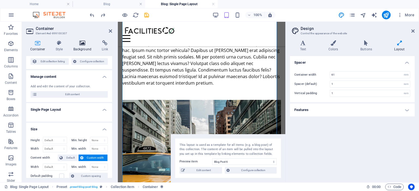
click at [82, 44] on icon at bounding box center [82, 42] width 26 height 5
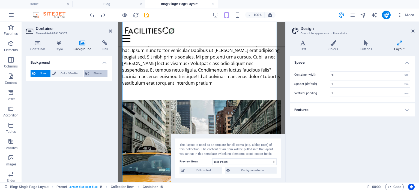
click at [92, 72] on span "Element" at bounding box center [98, 73] width 15 height 7
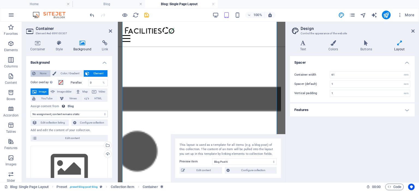
click at [42, 72] on span "None" at bounding box center [43, 73] width 12 height 7
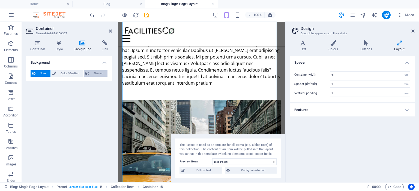
click at [96, 72] on span "Element" at bounding box center [98, 73] width 15 height 7
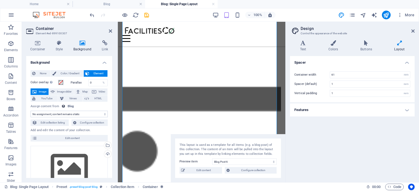
click at [81, 113] on select "No assignment, content remains static Created at (Date) Updated at (Date) Name …" at bounding box center [69, 114] width 77 height 7
select select "image"
click at [31, 111] on select "No assignment, content remains static Created at (Date) Updated at (Date) Name …" at bounding box center [69, 114] width 77 height 7
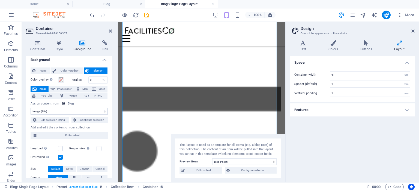
scroll to position [0, 0]
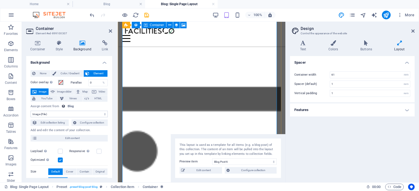
click at [306, 46] on h4 "Text" at bounding box center [304, 45] width 28 height 11
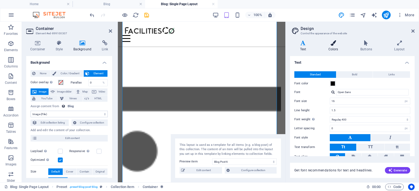
click at [329, 46] on h4 "Colors" at bounding box center [334, 45] width 32 height 11
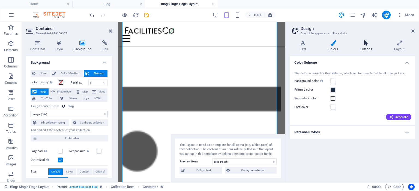
click at [366, 45] on icon at bounding box center [366, 42] width 32 height 5
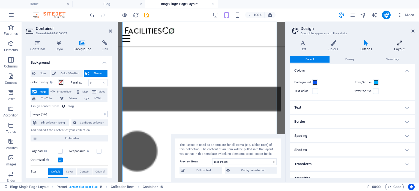
click at [398, 45] on icon at bounding box center [399, 42] width 30 height 5
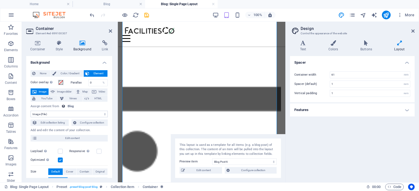
click at [346, 106] on h4 "Features" at bounding box center [352, 110] width 125 height 13
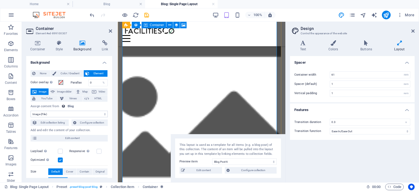
scroll to position [245, 0]
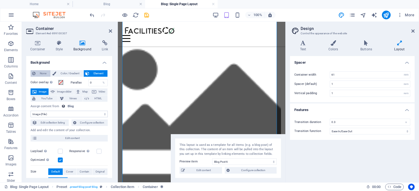
click at [40, 74] on span "None" at bounding box center [43, 73] width 12 height 7
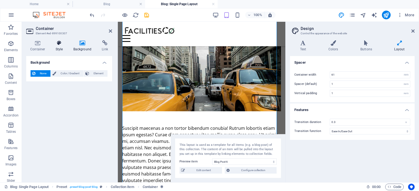
click at [59, 47] on h4 "Style" at bounding box center [61, 45] width 18 height 11
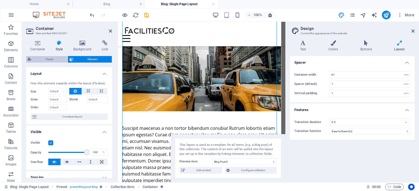
click at [56, 59] on span "Preset" at bounding box center [49, 59] width 33 height 7
select select "preset-blog-post-blog"
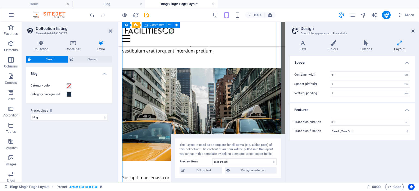
scroll to position [191, 0]
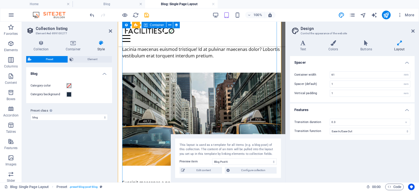
click at [155, 92] on figure at bounding box center [201, 119] width 159 height 93
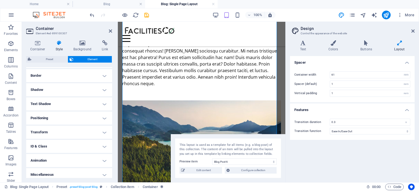
scroll to position [119, 0]
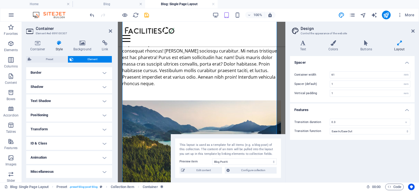
click at [58, 131] on h4 "Transform" at bounding box center [69, 129] width 86 height 13
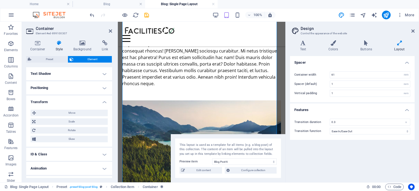
scroll to position [157, 0]
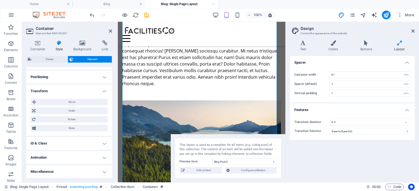
click at [56, 168] on h4 "Miscellaneous" at bounding box center [69, 171] width 86 height 13
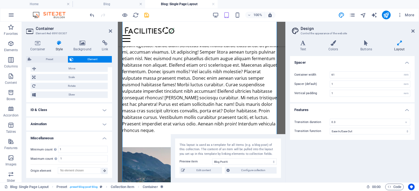
scroll to position [329, 0]
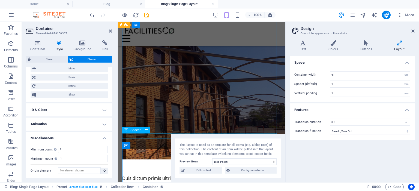
scroll to position [56, 0]
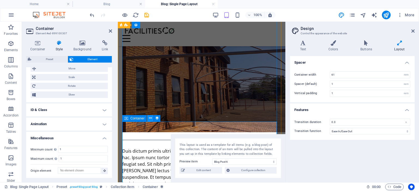
click at [149, 119] on icon at bounding box center [150, 119] width 3 height 6
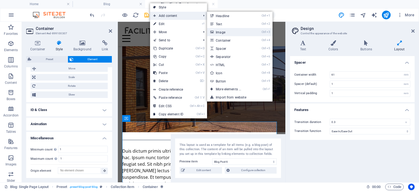
click at [222, 31] on link "Ctrl 3 Image" at bounding box center [229, 32] width 45 height 8
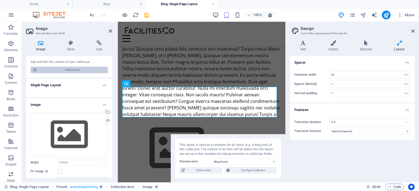
scroll to position [55, 0]
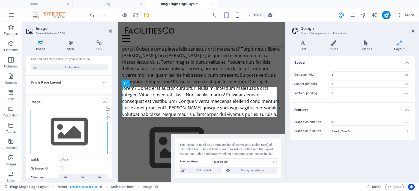
click at [69, 123] on div "Drag files here, click to choose files or select files from Files or our free s…" at bounding box center [69, 132] width 77 height 45
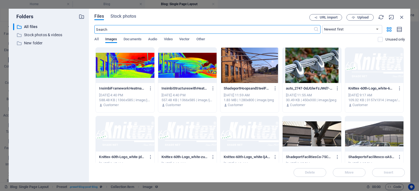
scroll to position [1966, 0]
click at [137, 70] on div at bounding box center [125, 65] width 58 height 35
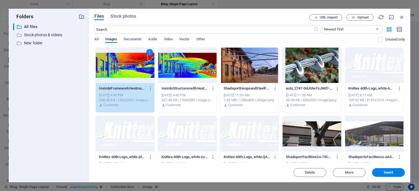
click at [174, 71] on div at bounding box center [187, 65] width 58 height 35
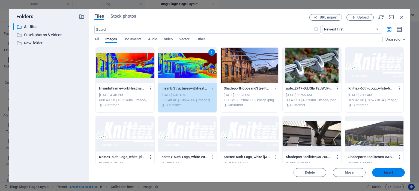
click at [385, 174] on span "Insert" at bounding box center [389, 172] width 10 height 3
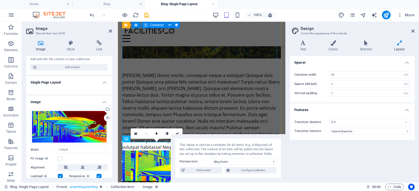
scroll to position [540, 0]
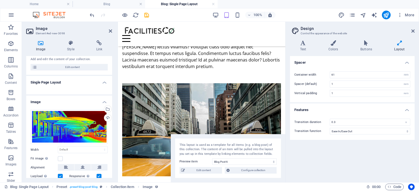
drag, startPoint x: 186, startPoint y: 118, endPoint x: 193, endPoint y: 94, distance: 24.9
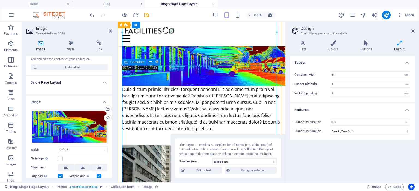
scroll to position [109, 0]
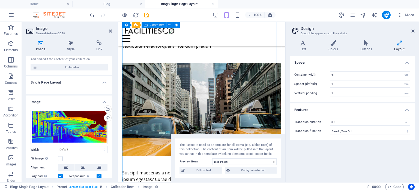
click at [192, 82] on figure at bounding box center [201, 109] width 159 height 93
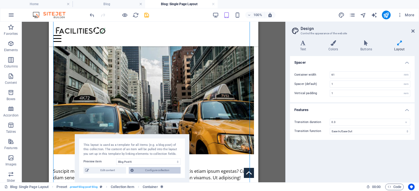
click at [131, 169] on icon at bounding box center [131, 170] width 3 height 7
click at [114, 171] on span "Edit content" at bounding box center [108, 170] width 34 height 7
click at [363, 18] on icon "navigator" at bounding box center [363, 15] width 6 height 6
select select "16909428-en"
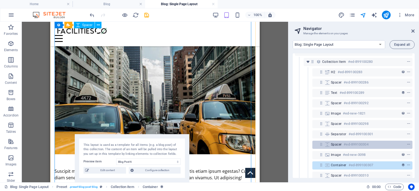
scroll to position [27, 0]
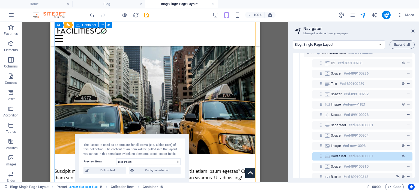
click at [232, 107] on figure at bounding box center [155, 96] width 201 height 118
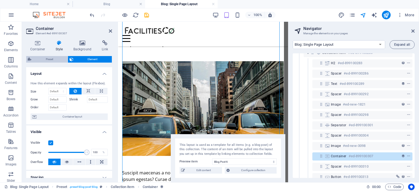
click at [46, 60] on span "Preset" at bounding box center [49, 59] width 33 height 7
select select "preset-blog-post-blog"
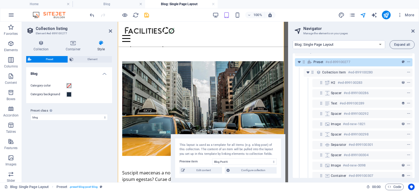
scroll to position [0, 0]
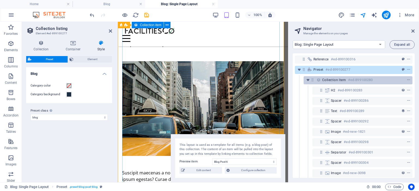
click at [334, 79] on span "Collection item" at bounding box center [334, 80] width 24 height 4
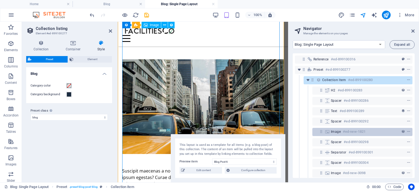
click at [338, 133] on span "Image" at bounding box center [336, 132] width 10 height 4
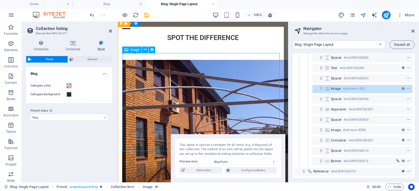
scroll to position [47, 0]
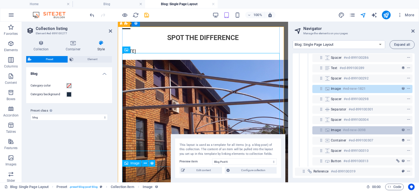
click at [338, 128] on span "Image" at bounding box center [336, 130] width 10 height 4
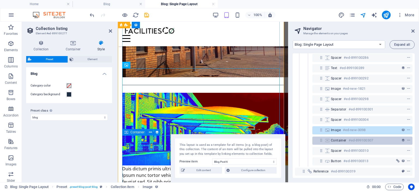
click at [338, 138] on span "Container" at bounding box center [339, 140] width 16 height 4
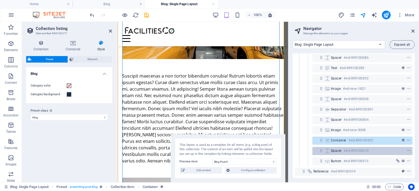
click at [338, 149] on span "Spacer" at bounding box center [336, 151] width 11 height 4
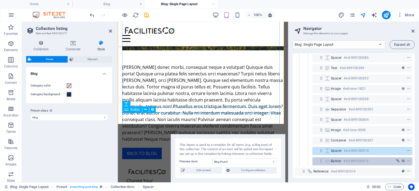
click at [337, 159] on span "Button" at bounding box center [336, 161] width 10 height 4
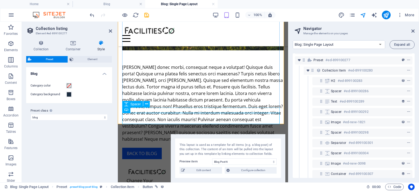
scroll to position [0, 0]
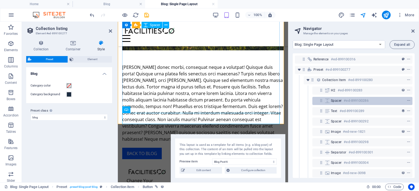
click at [337, 101] on span "Spacer" at bounding box center [336, 101] width 11 height 4
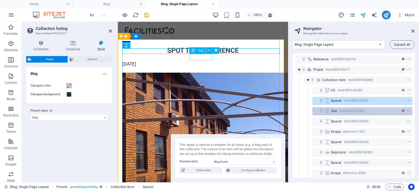
click at [336, 111] on span "Text" at bounding box center [334, 111] width 7 height 4
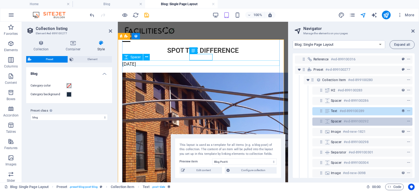
click at [336, 120] on span "Spacer" at bounding box center [336, 121] width 11 height 4
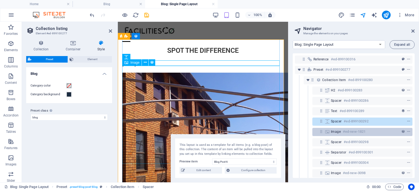
click at [336, 132] on span "Image" at bounding box center [336, 132] width 10 height 4
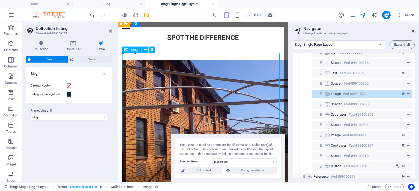
scroll to position [47, 0]
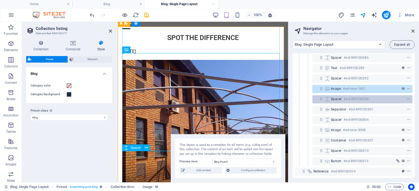
click at [332, 97] on span "Spacer" at bounding box center [336, 99] width 11 height 4
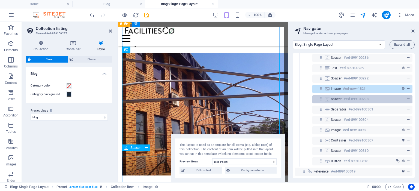
scroll to position [65, 0]
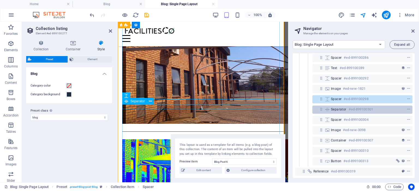
click at [334, 107] on span "Separator" at bounding box center [339, 109] width 16 height 4
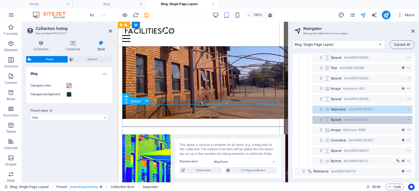
click at [337, 118] on span "Spacer" at bounding box center [336, 120] width 11 height 4
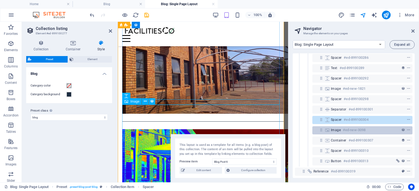
click at [338, 128] on span "Image" at bounding box center [336, 130] width 10 height 4
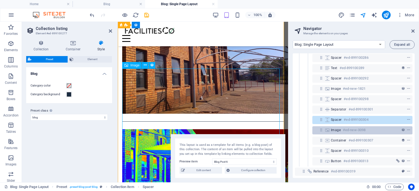
scroll to position [111, 0]
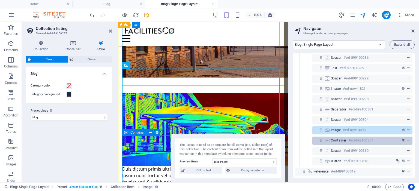
click at [338, 138] on span "Container" at bounding box center [339, 140] width 16 height 4
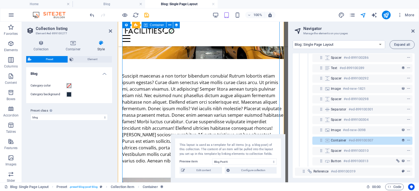
click at [338, 138] on span "Container" at bounding box center [339, 140] width 16 height 4
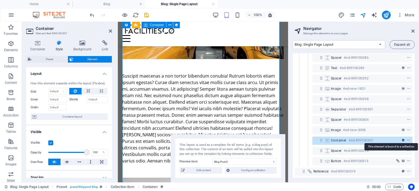
click at [401, 139] on icon "collection-bound" at bounding box center [403, 141] width 4 height 4
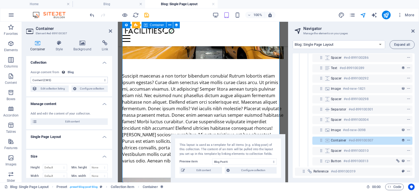
click at [407, 139] on icon "context-menu" at bounding box center [408, 141] width 4 height 4
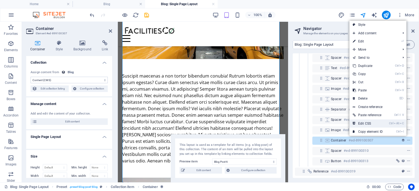
click at [370, 124] on link "Ctrl Alt C Edit CSS" at bounding box center [367, 124] width 37 height 8
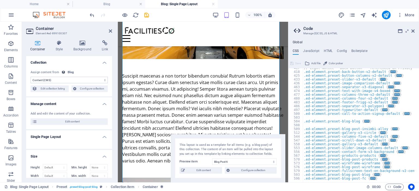
scroll to position [272, 0]
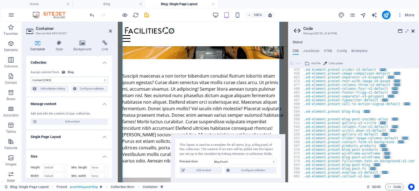
click at [412, 32] on icon at bounding box center [412, 31] width 3 height 4
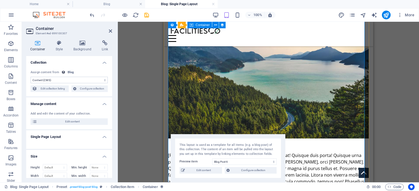
scroll to position [598, 0]
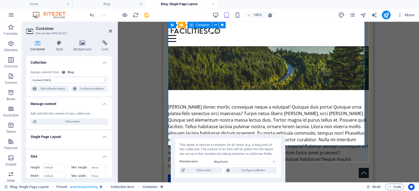
click at [263, 104] on div "[PERSON_NAME] donec morbi, consequat neque a volutpat! Quisque duis porta! Quis…" at bounding box center [268, 136] width 201 height 65
click at [243, 104] on div "[PERSON_NAME] donec morbi, consequat neque a volutpat! Quisque duis porta! Quis…" at bounding box center [268, 136] width 201 height 65
click at [88, 82] on select "No assignment, content remains static Created at (Date) Updated at (Date) Name …" at bounding box center [69, 80] width 77 height 7
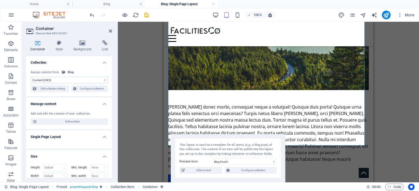
select select "remainStatic"
click at [31, 77] on select "No assignment, content remains static Created at (Date) Updated at (Date) Name …" at bounding box center [69, 80] width 77 height 7
click at [238, 62] on figure at bounding box center [268, 31] width 201 height 118
click at [53, 88] on span "Edit collection listing" at bounding box center [53, 89] width 28 height 7
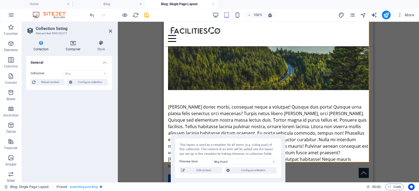
click at [73, 43] on icon at bounding box center [72, 42] width 29 height 5
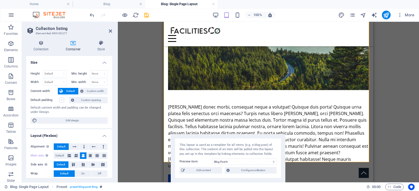
click at [59, 99] on label at bounding box center [61, 100] width 5 height 5
click at [0, 0] on input "Default padding" at bounding box center [0, 0] width 0 height 0
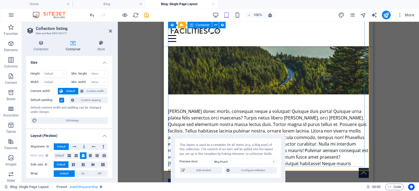
click at [184, 68] on figure at bounding box center [268, 36] width 201 height 118
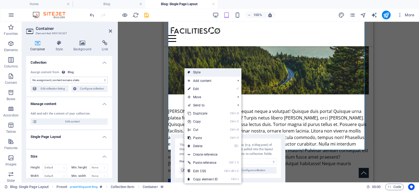
click at [191, 74] on link "Style" at bounding box center [212, 72] width 57 height 8
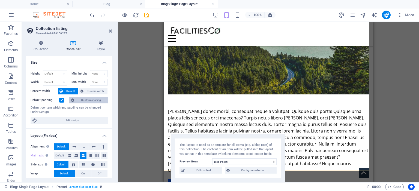
scroll to position [12, 0]
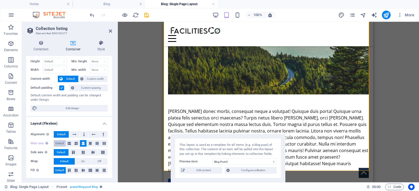
click at [61, 143] on span "Default" at bounding box center [59, 143] width 8 height 7
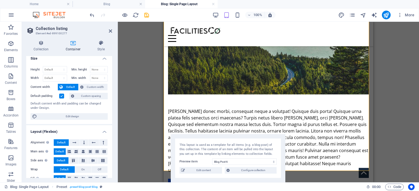
scroll to position [0, 0]
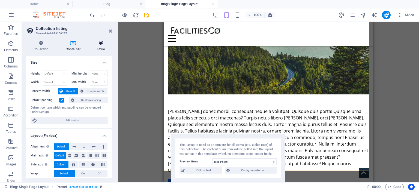
click at [101, 46] on icon at bounding box center [101, 42] width 22 height 5
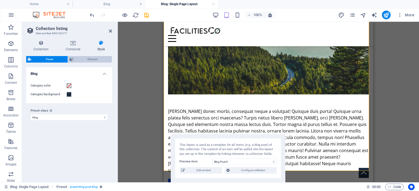
click at [94, 60] on span "Element" at bounding box center [92, 59] width 35 height 7
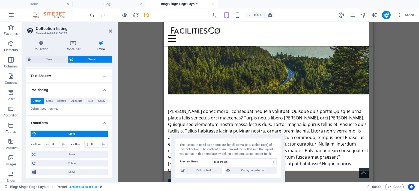
scroll to position [136, 0]
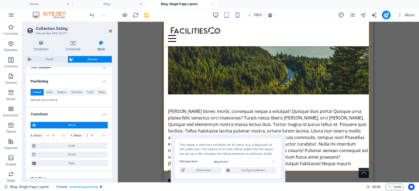
click at [104, 113] on h4 "Transform" at bounding box center [69, 113] width 86 height 10
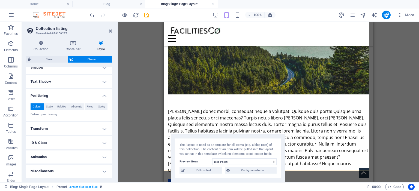
scroll to position [121, 0]
click at [102, 157] on h4 "Animation" at bounding box center [69, 158] width 86 height 13
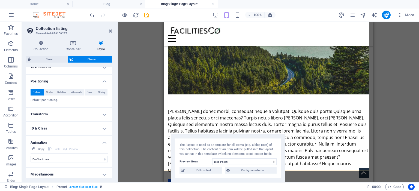
click at [72, 130] on h4 "ID & Class" at bounding box center [69, 128] width 86 height 13
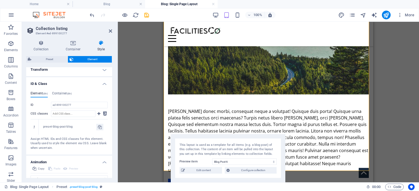
scroll to position [191, 0]
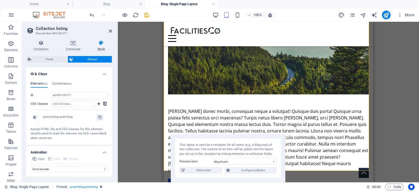
click at [71, 116] on div "preset-blog-post-blog" at bounding box center [69, 117] width 53 height 5
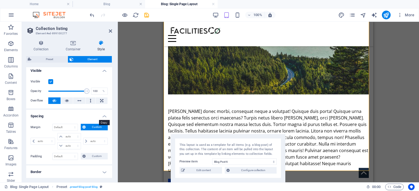
scroll to position [0, 0]
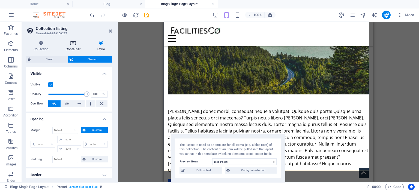
click at [74, 45] on icon at bounding box center [72, 42] width 29 height 5
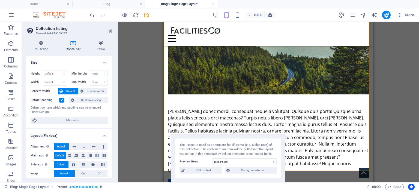
click at [53, 32] on h3 "Element #ed-899100277" at bounding box center [68, 33] width 65 height 5
click at [40, 44] on icon at bounding box center [41, 42] width 30 height 5
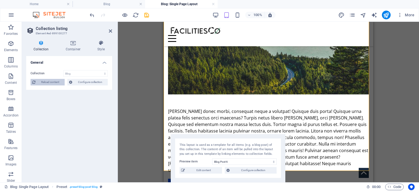
click at [47, 81] on span "Reload content" at bounding box center [50, 82] width 26 height 7
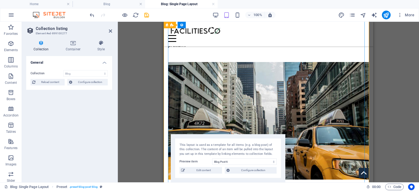
scroll to position [290, 0]
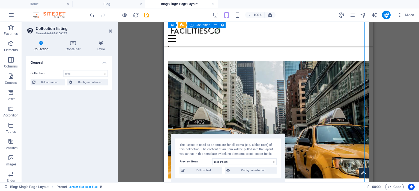
click at [242, 86] on figure at bounding box center [268, 120] width 201 height 118
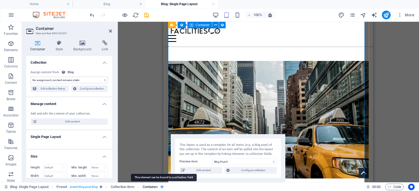
click at [164, 186] on icon "breadcrumb" at bounding box center [162, 187] width 4 height 4
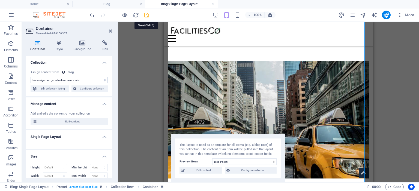
click at [146, 16] on icon "save" at bounding box center [146, 15] width 6 height 6
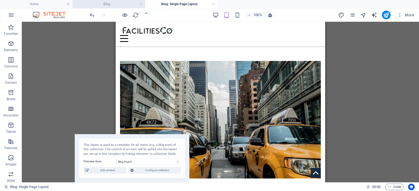
click at [116, 5] on h4 "Blog" at bounding box center [109, 4] width 73 height 6
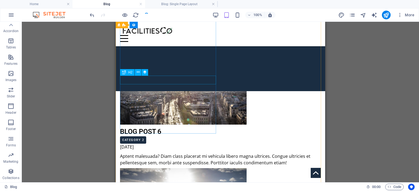
scroll to position [0, 0]
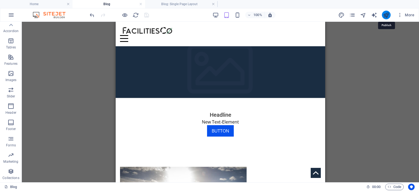
click at [385, 16] on icon "publish" at bounding box center [386, 15] width 6 height 6
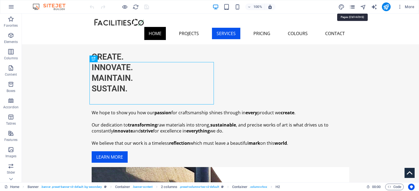
click at [351, 7] on icon "pages" at bounding box center [352, 7] width 6 height 6
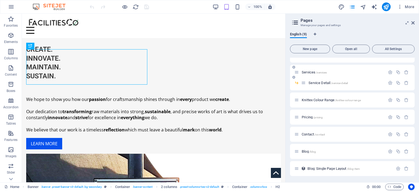
scroll to position [28, 0]
click at [308, 72] on span "Services /services" at bounding box center [313, 72] width 25 height 4
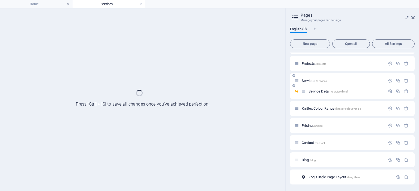
scroll to position [14, 0]
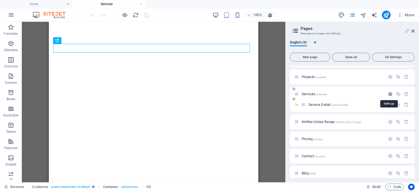
click at [389, 95] on icon "button" at bounding box center [390, 94] width 5 height 5
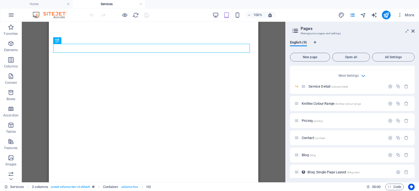
scroll to position [263, 0]
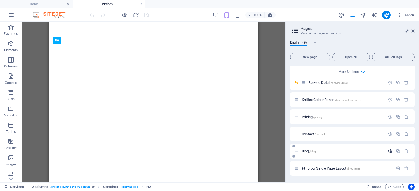
click at [390, 152] on icon "button" at bounding box center [390, 151] width 5 height 5
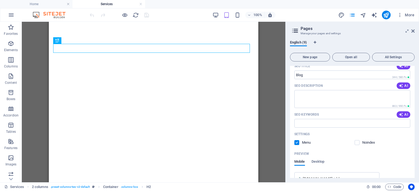
scroll to position [426, 0]
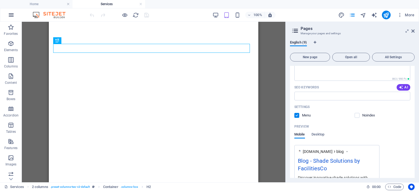
click at [9, 14] on icon "button" at bounding box center [11, 15] width 7 height 7
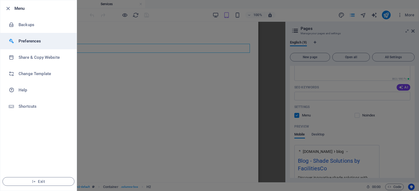
click at [25, 43] on h6 "Preferences" at bounding box center [44, 41] width 50 height 7
select select "en"
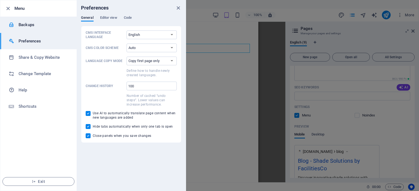
click at [31, 26] on h6 "Backups" at bounding box center [44, 25] width 50 height 7
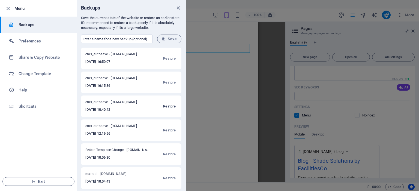
click at [169, 106] on span "Restore" at bounding box center [169, 106] width 13 height 7
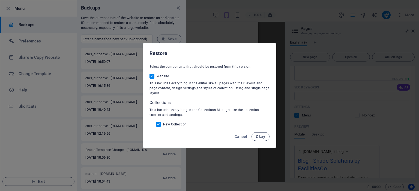
click at [258, 135] on span "Okay" at bounding box center [260, 137] width 9 height 4
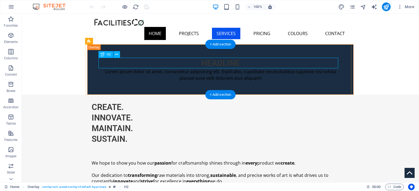
click at [222, 64] on div "Headline" at bounding box center [220, 63] width 239 height 11
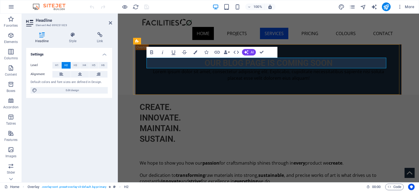
click at [222, 64] on h2 "OUR BLOG page is coming soon" at bounding box center [268, 63] width 239 height 11
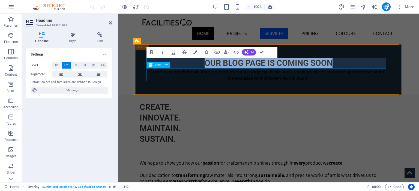
drag, startPoint x: 200, startPoint y: 64, endPoint x: 350, endPoint y: 72, distance: 150.4
click at [350, 72] on div "OUR BLOG page is coming soon Lorem ipsum dolor sit amet, consectetur adipisicin…" at bounding box center [268, 70] width 266 height 50
click at [293, 78] on div "Lorem ipsum dolor sit amet, consectetur adipisicing elit. Explicabo, cupiditate…" at bounding box center [268, 74] width 239 height 13
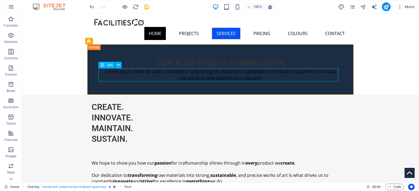
click at [226, 77] on div "Lorem ipsum dolor sit amet, consectetur adipisicing elit. Explicabo, cupiditate…" at bounding box center [220, 74] width 239 height 13
click at [198, 76] on div "Lorem ipsum dolor sit amet, consectetur adipisicing elit. Explicabo, cupiditate…" at bounding box center [220, 74] width 239 height 13
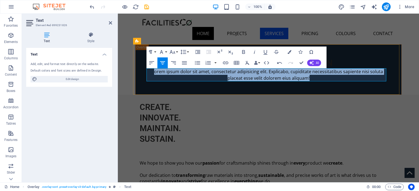
drag, startPoint x: 311, startPoint y: 79, endPoint x: 148, endPoint y: 70, distance: 163.3
click at [149, 70] on p "orem ipsum dolor sit amet, consectetur adipisicing elit. Explicabo, cupiditate …" at bounding box center [268, 74] width 239 height 13
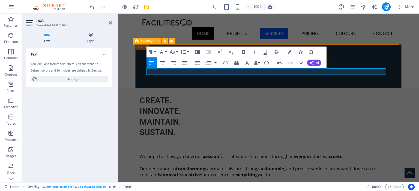
click at [210, 82] on div "OUR BLOG page is coming soon" at bounding box center [268, 66] width 266 height 44
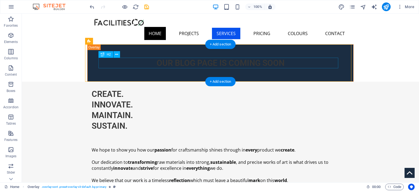
click at [247, 62] on div "OUR BLOG page is coming soon" at bounding box center [220, 63] width 239 height 11
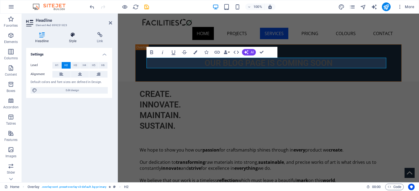
click at [70, 35] on icon at bounding box center [73, 34] width 26 height 5
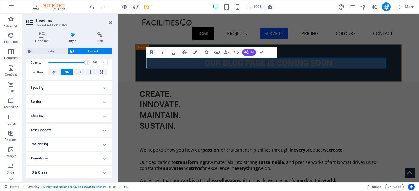
scroll to position [109, 0]
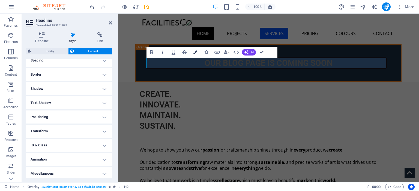
click at [195, 53] on icon "button" at bounding box center [195, 52] width 4 height 4
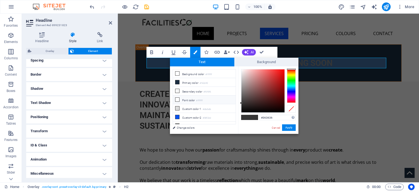
click at [176, 98] on icon at bounding box center [177, 100] width 4 height 4
type input "#ffffff"
click at [291, 128] on button "Apply" at bounding box center [289, 128] width 14 height 7
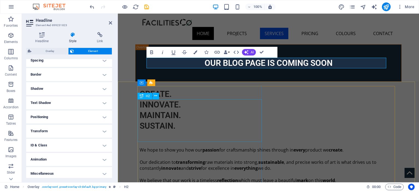
click at [234, 111] on div "Create. Innovate. Maintain. Sustain." at bounding box center [268, 110] width 257 height 43
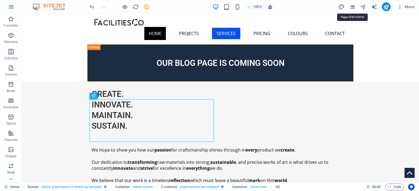
click at [352, 7] on icon "pages" at bounding box center [352, 7] width 6 height 6
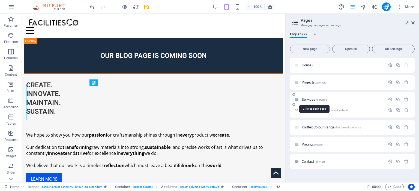
click at [312, 99] on span "Services /services" at bounding box center [313, 100] width 25 height 4
